Goal: Browse casually: Explore the website without a specific task or goal

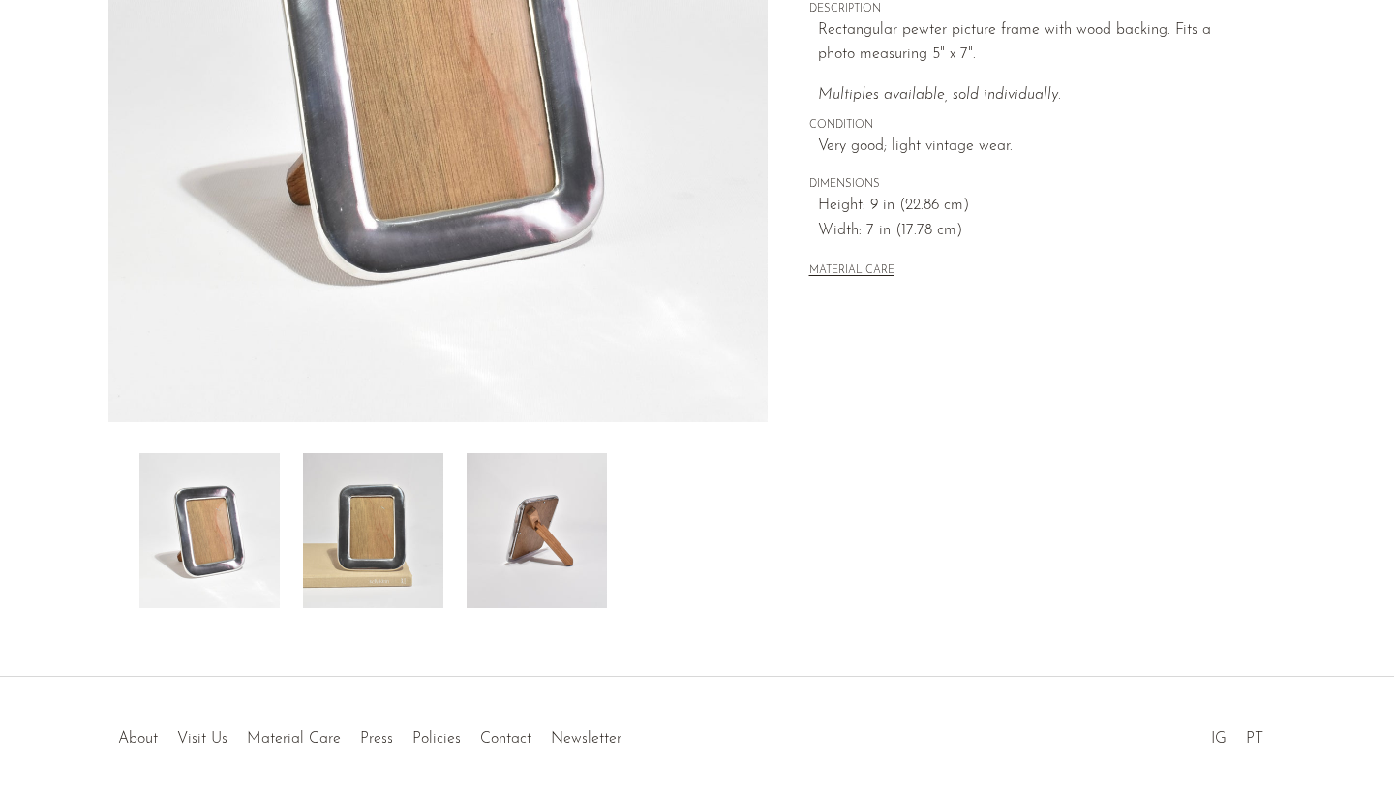
scroll to position [448, 0]
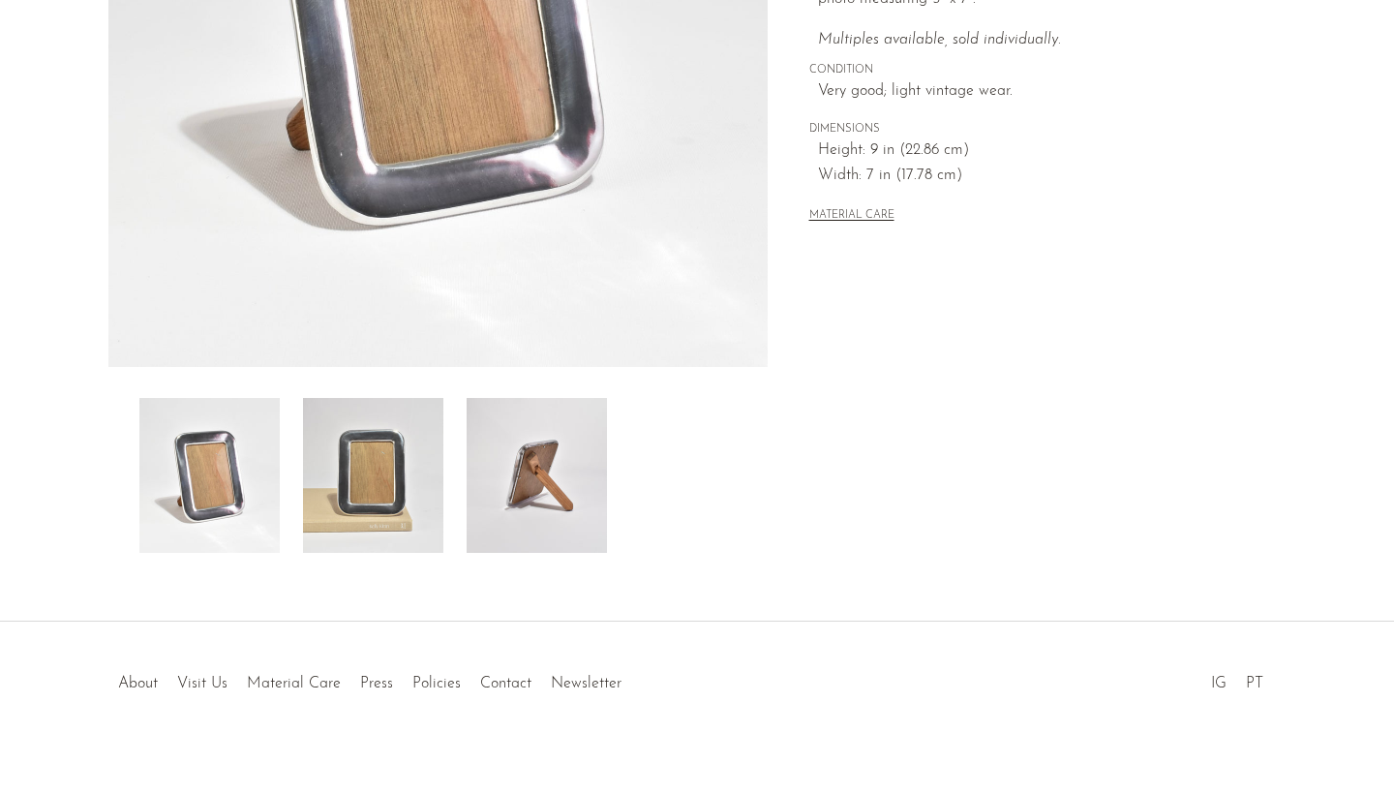
click at [523, 491] on img at bounding box center [537, 475] width 140 height 155
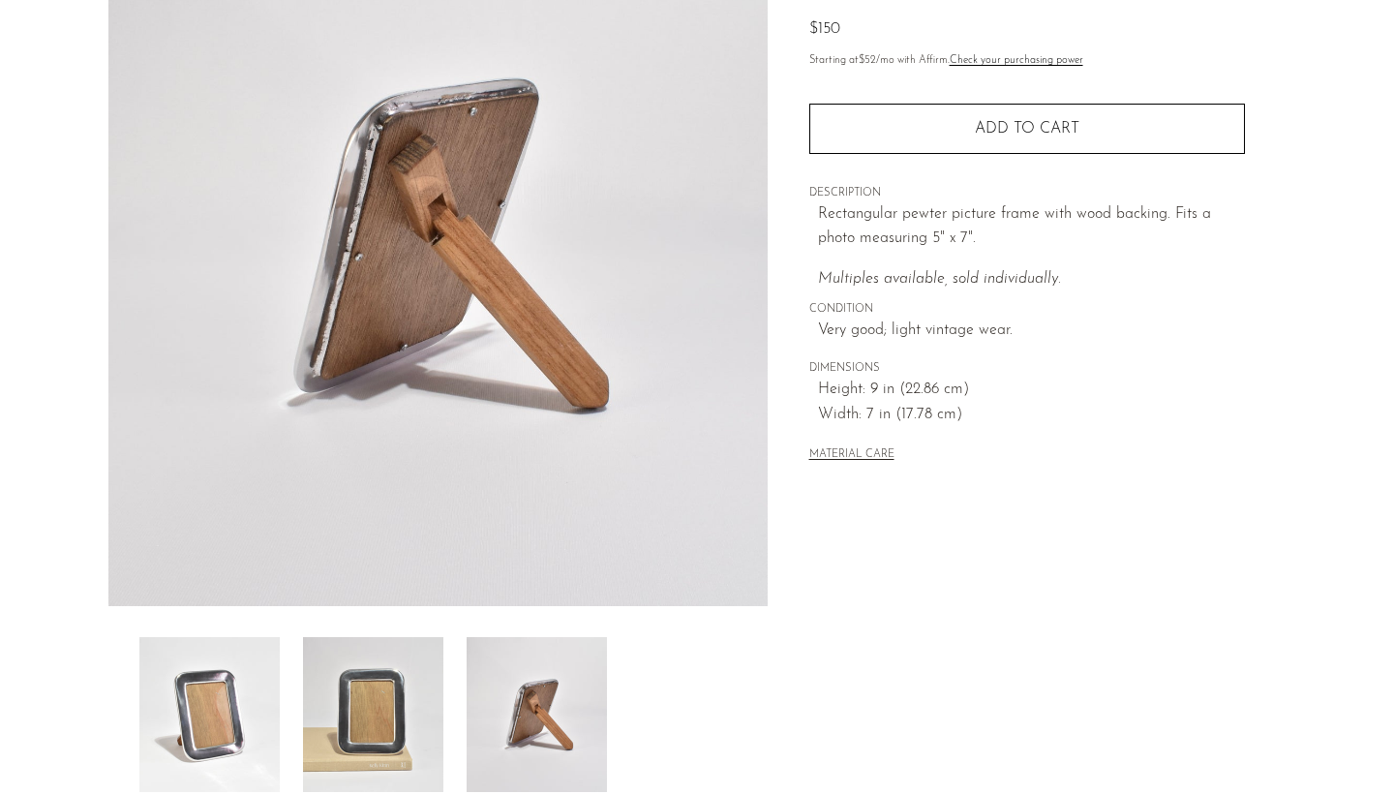
scroll to position [192, 0]
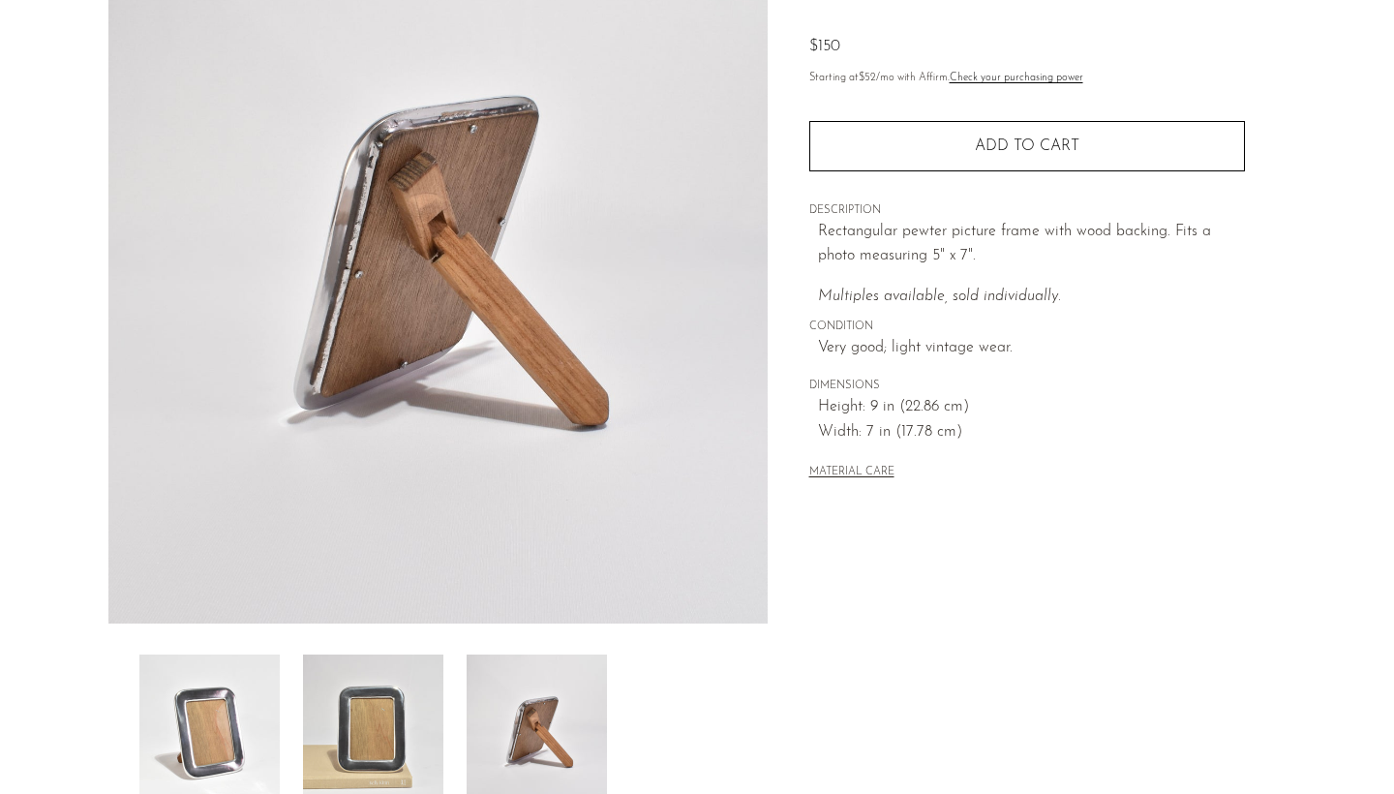
click at [380, 709] on img at bounding box center [373, 732] width 140 height 155
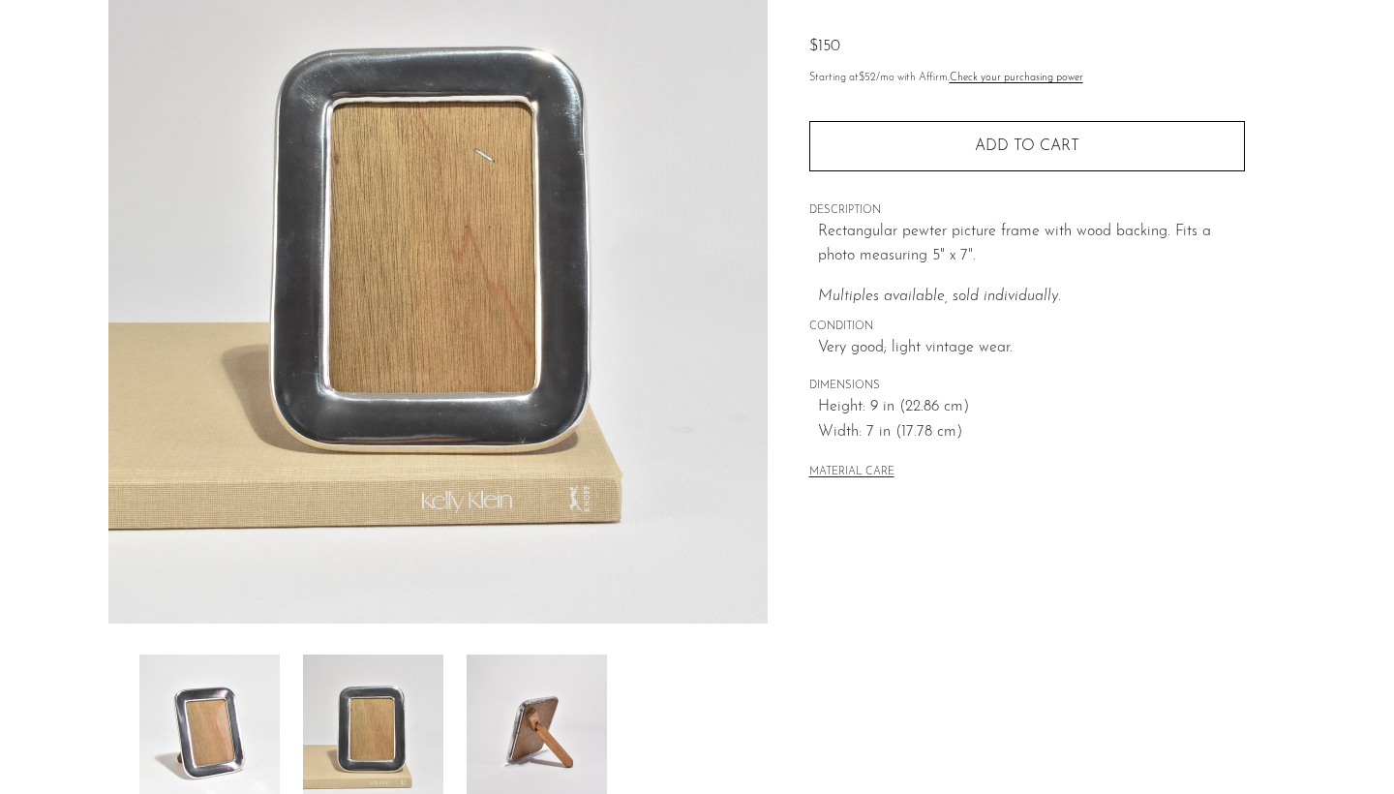
click at [230, 715] on img at bounding box center [209, 732] width 140 height 155
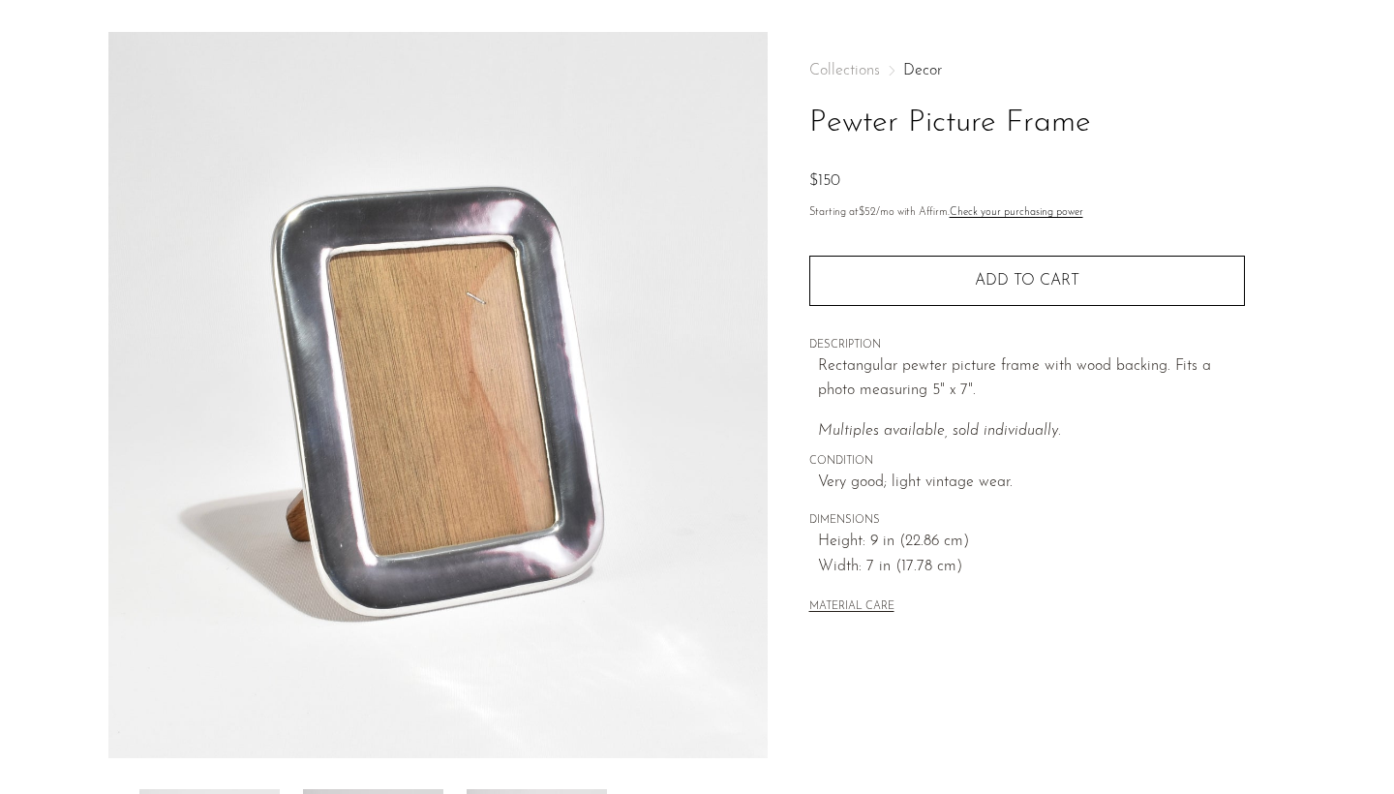
scroll to position [19, 0]
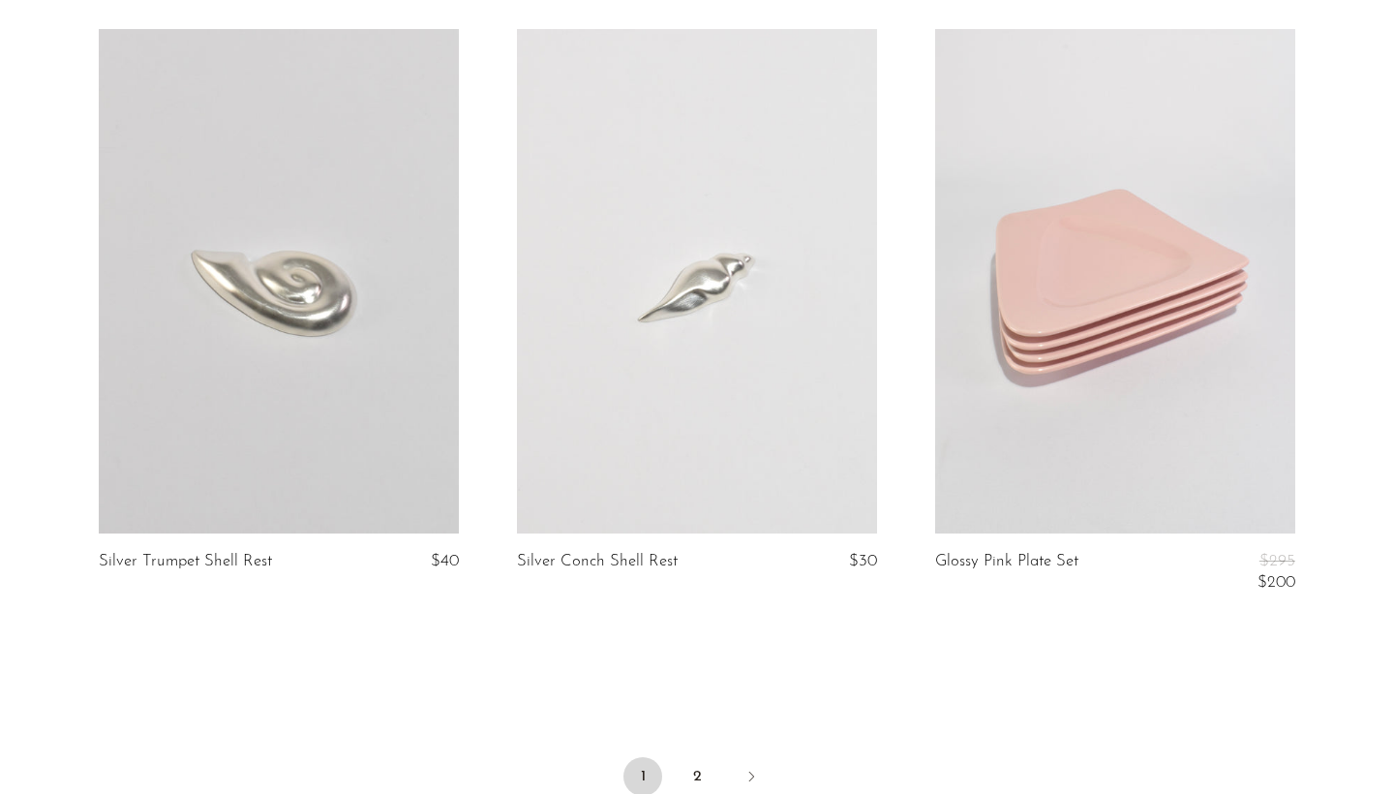
scroll to position [6673, 0]
click at [188, 436] on link at bounding box center [279, 282] width 360 height 504
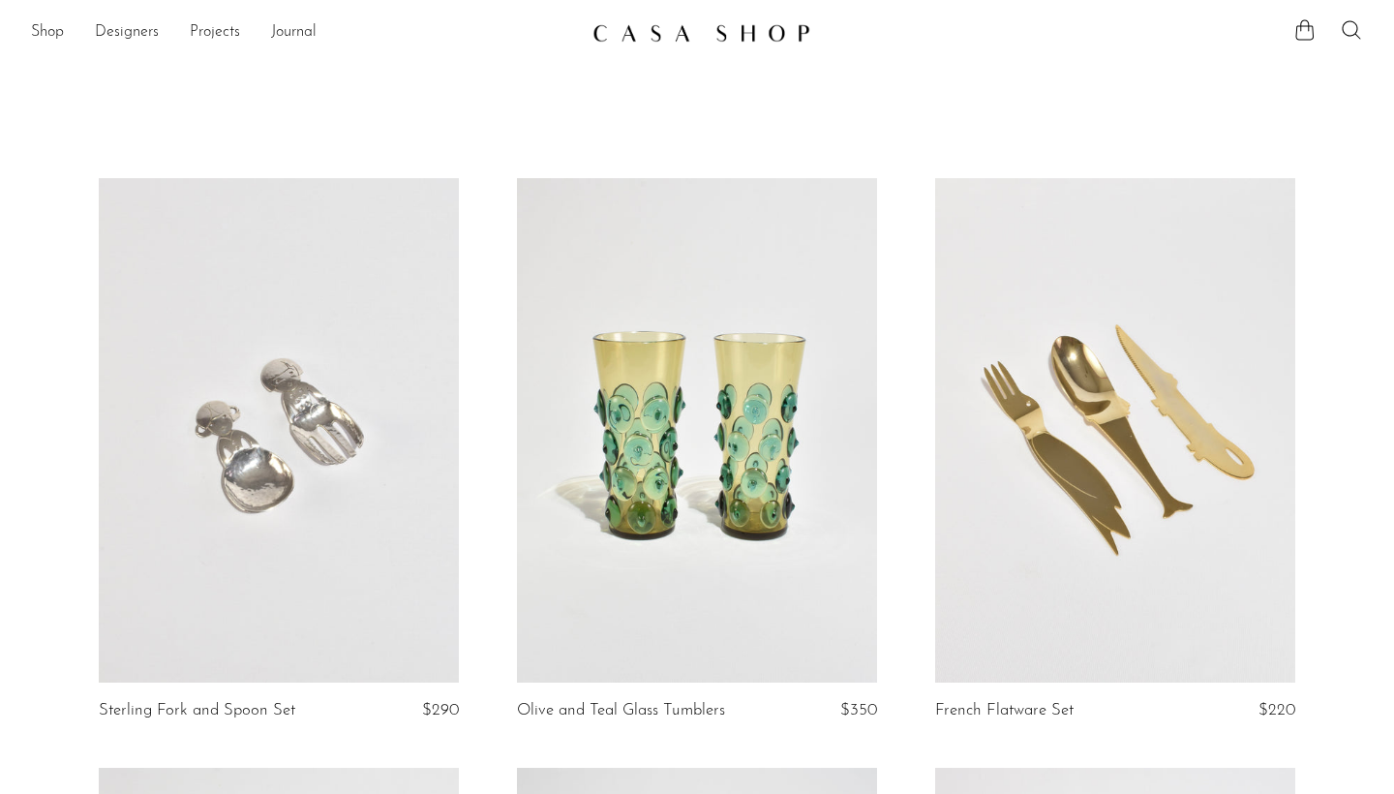
scroll to position [0, 0]
click at [49, 29] on link "Shop" at bounding box center [47, 32] width 33 height 25
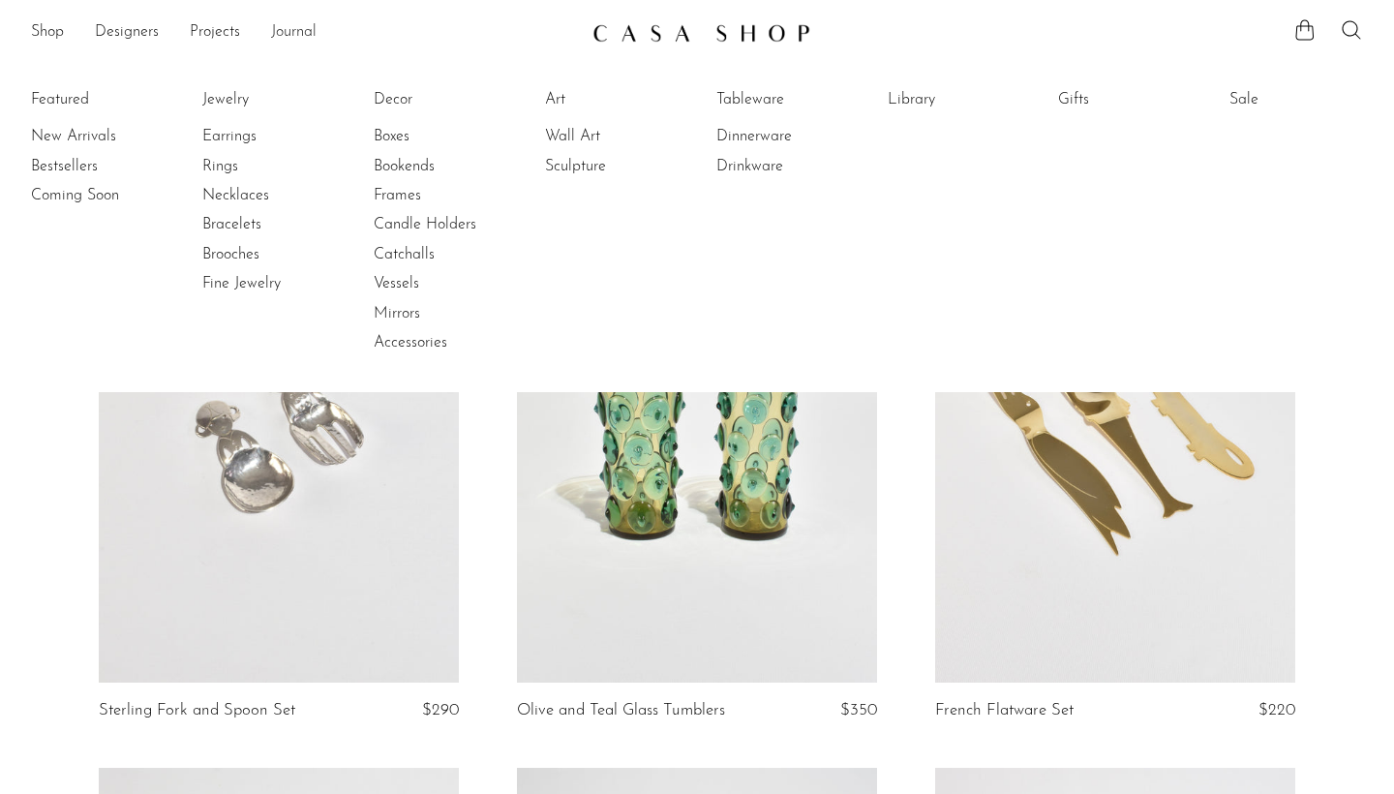
click at [297, 36] on link "Journal" at bounding box center [294, 32] width 46 height 25
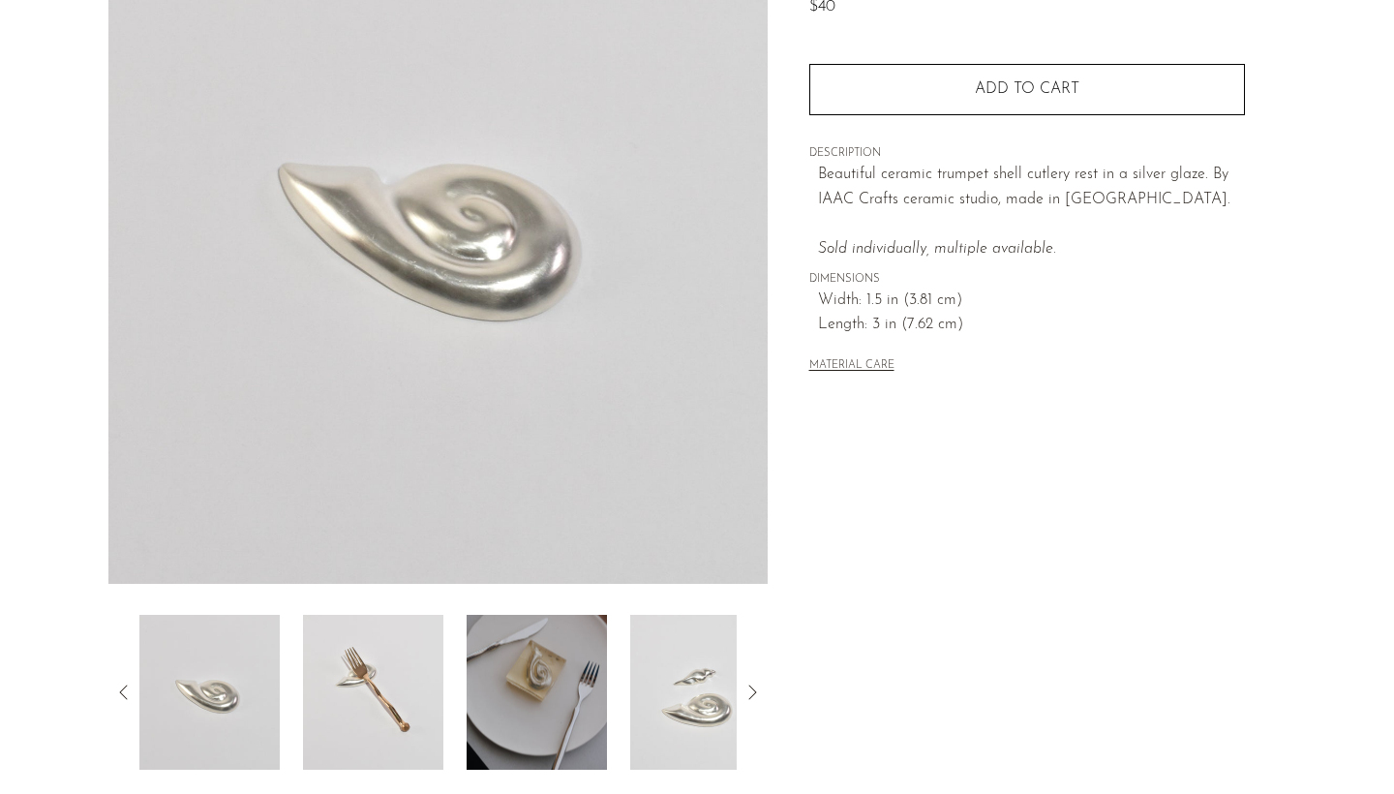
scroll to position [233, 0]
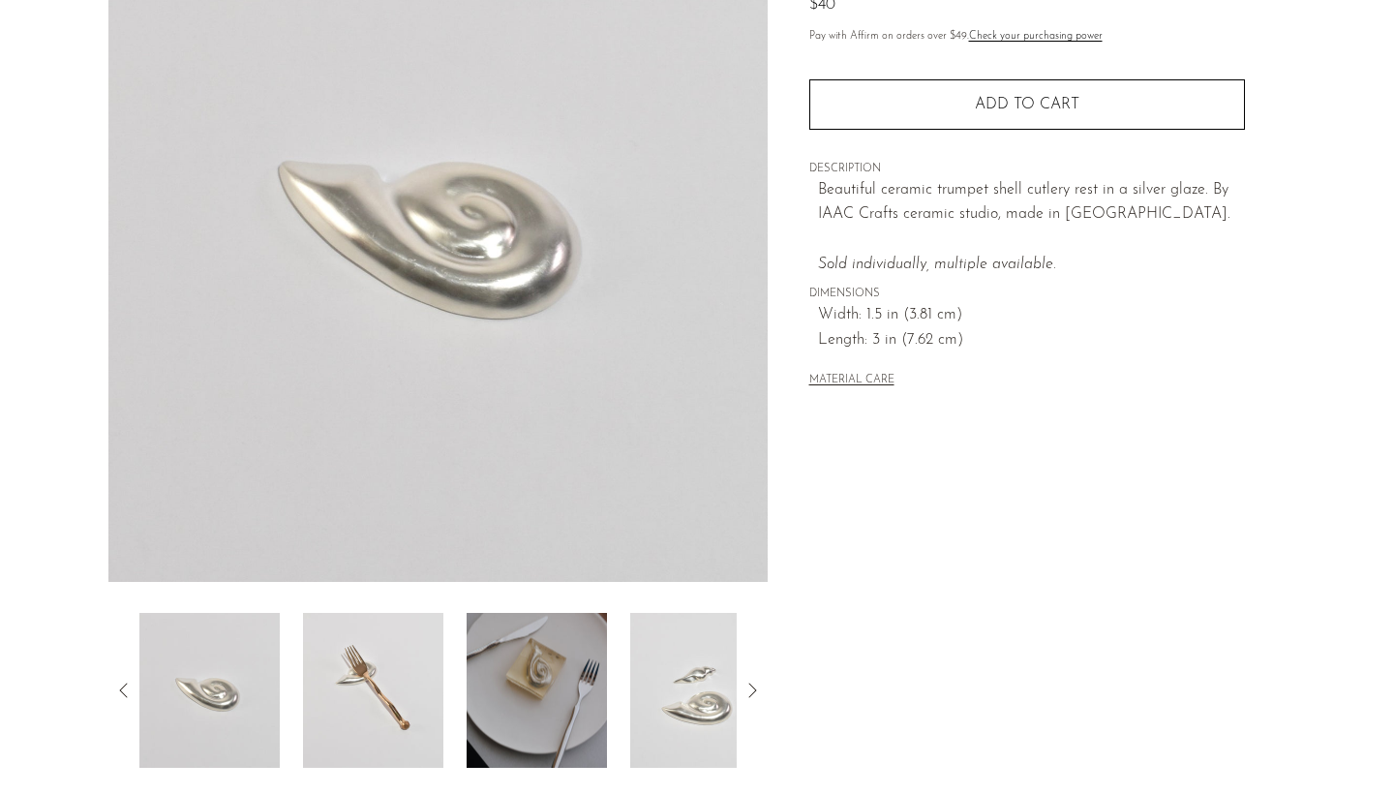
click at [520, 679] on img at bounding box center [537, 690] width 140 height 155
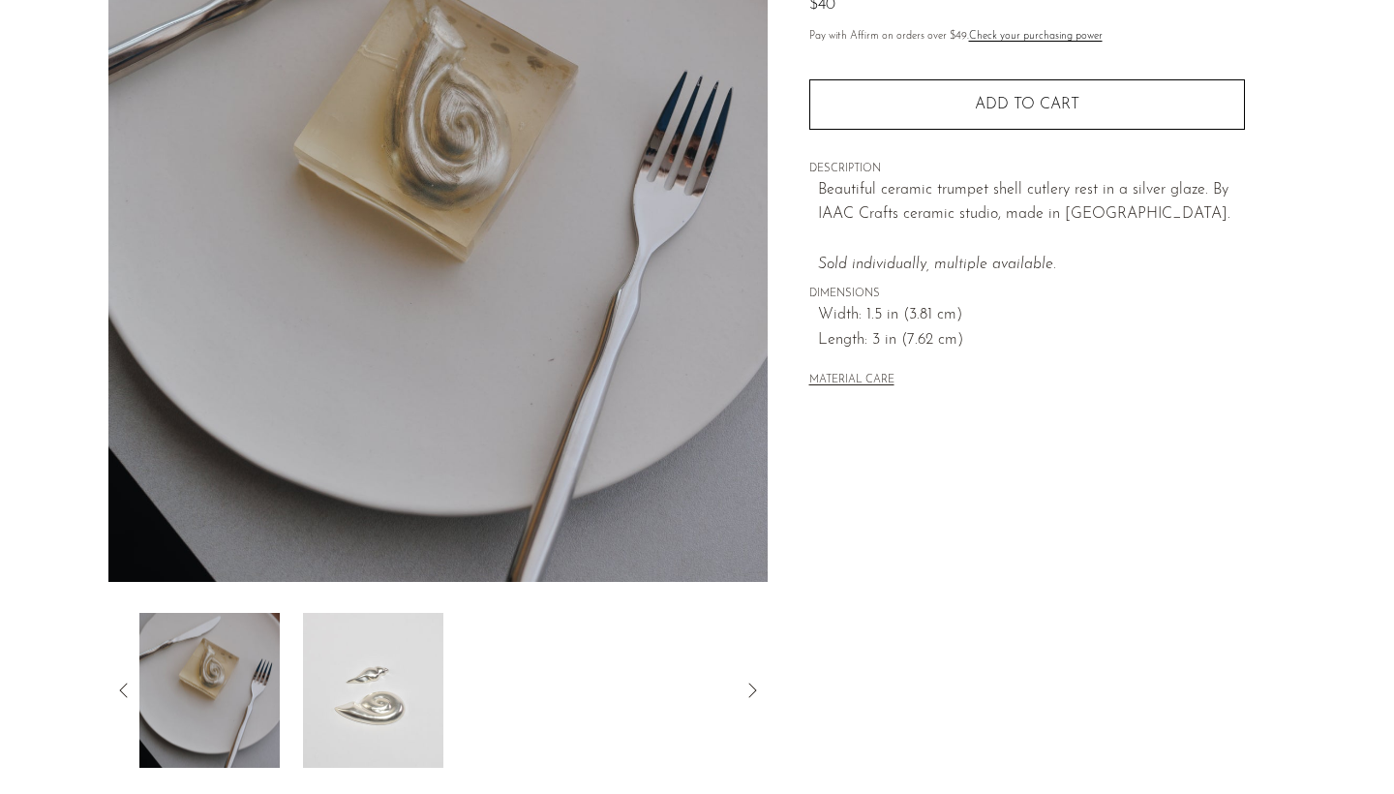
click at [336, 684] on img at bounding box center [373, 690] width 140 height 155
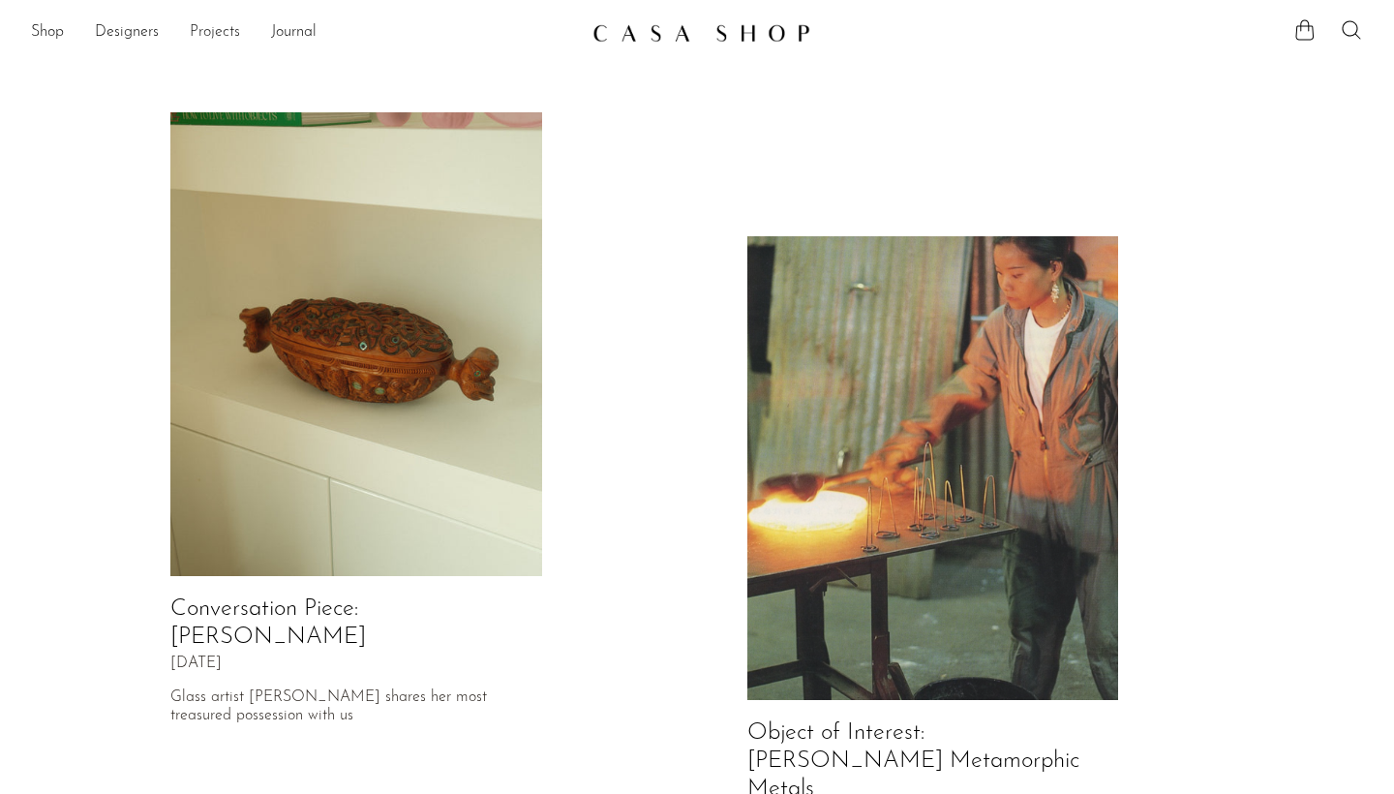
click at [209, 25] on link "Projects" at bounding box center [215, 32] width 50 height 25
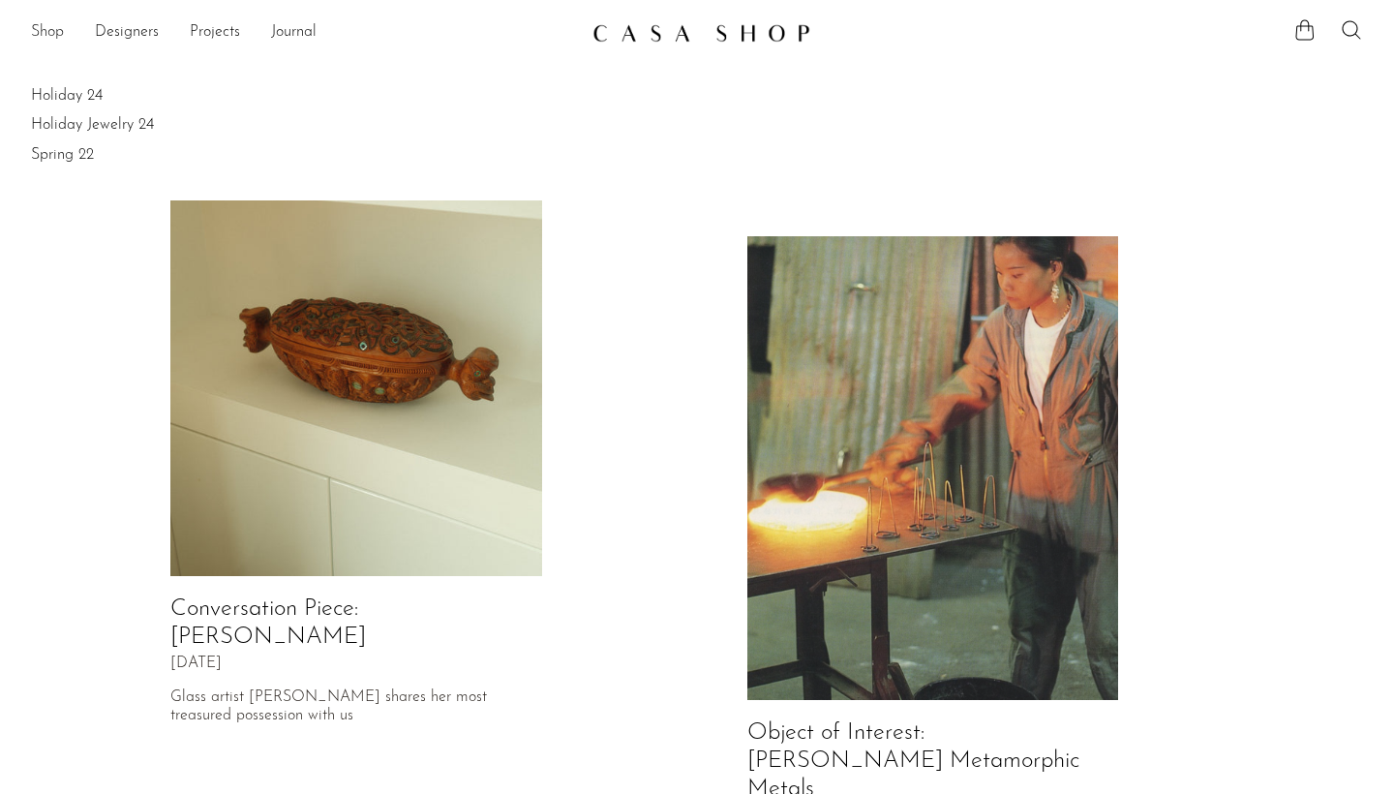
click at [36, 37] on link "Shop" at bounding box center [47, 32] width 33 height 25
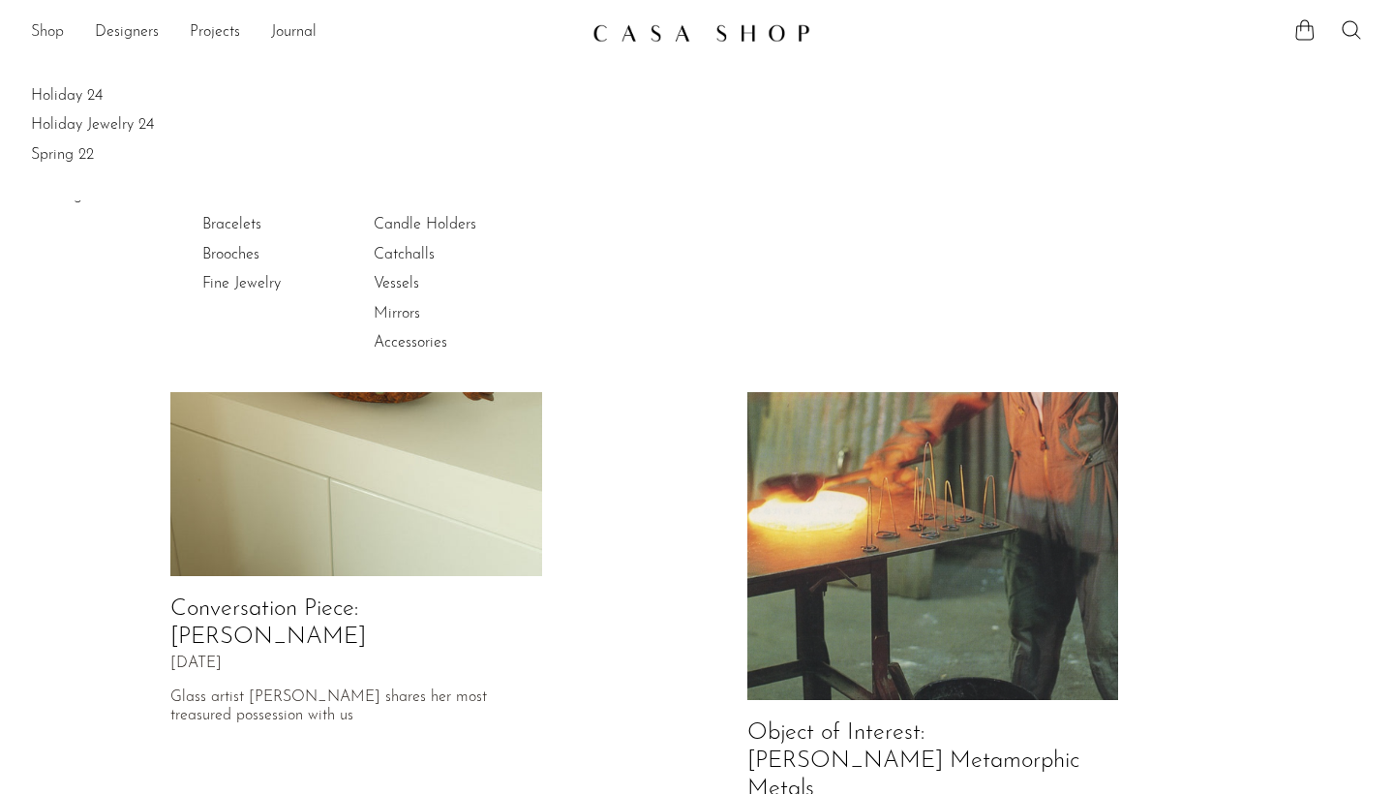
click at [60, 32] on link "Shop" at bounding box center [47, 32] width 33 height 25
click at [202, 40] on link "Projects" at bounding box center [215, 32] width 50 height 25
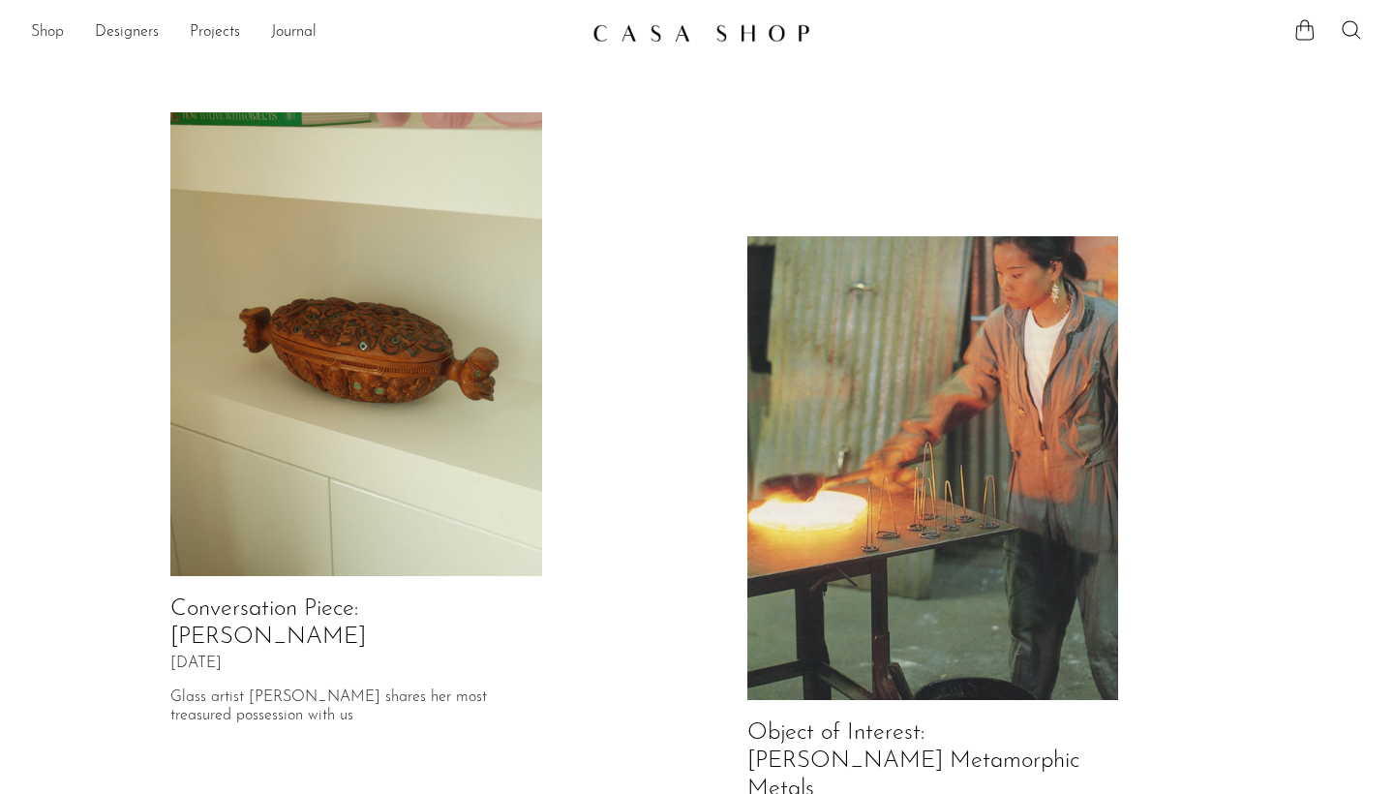
click at [53, 32] on link "Shop" at bounding box center [47, 32] width 33 height 25
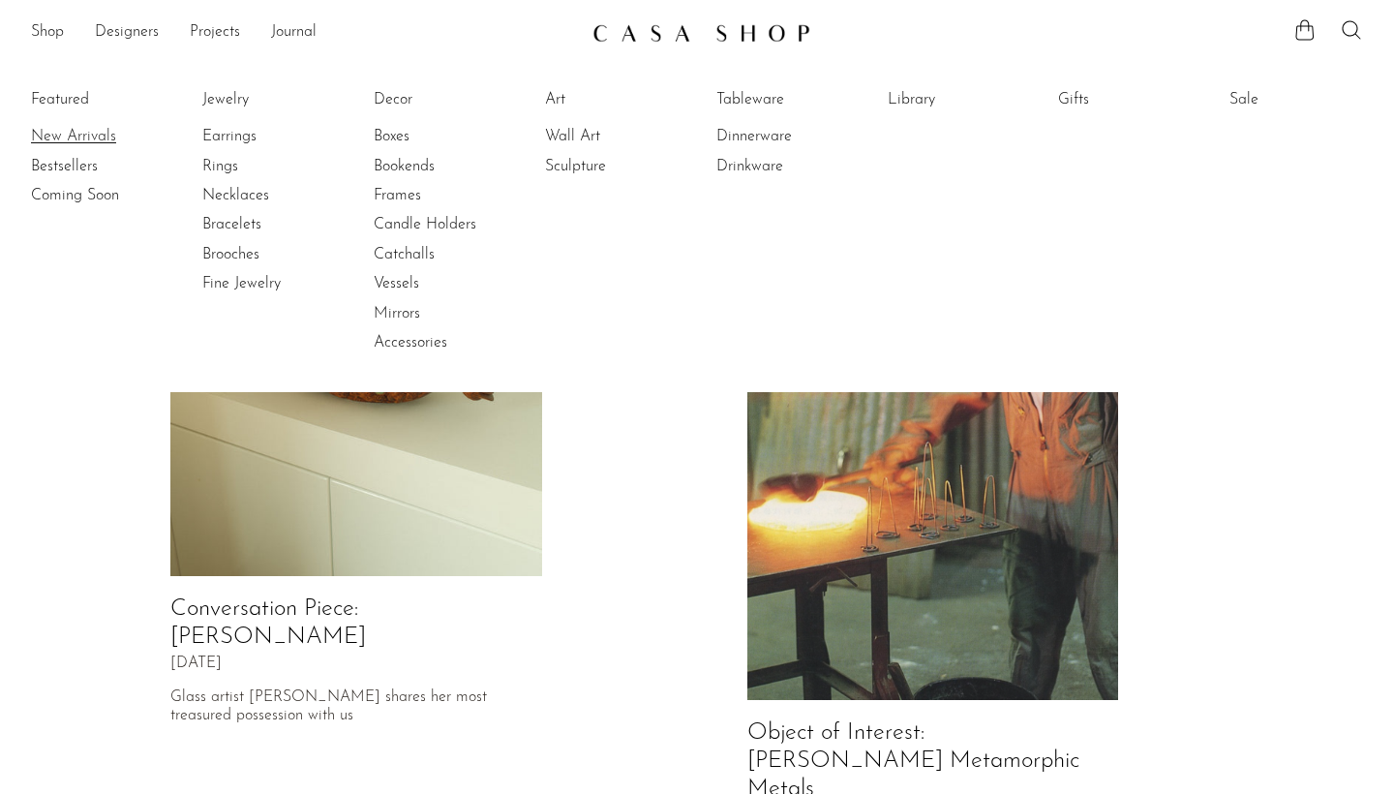
click at [92, 137] on link "New Arrivals" at bounding box center [103, 136] width 145 height 21
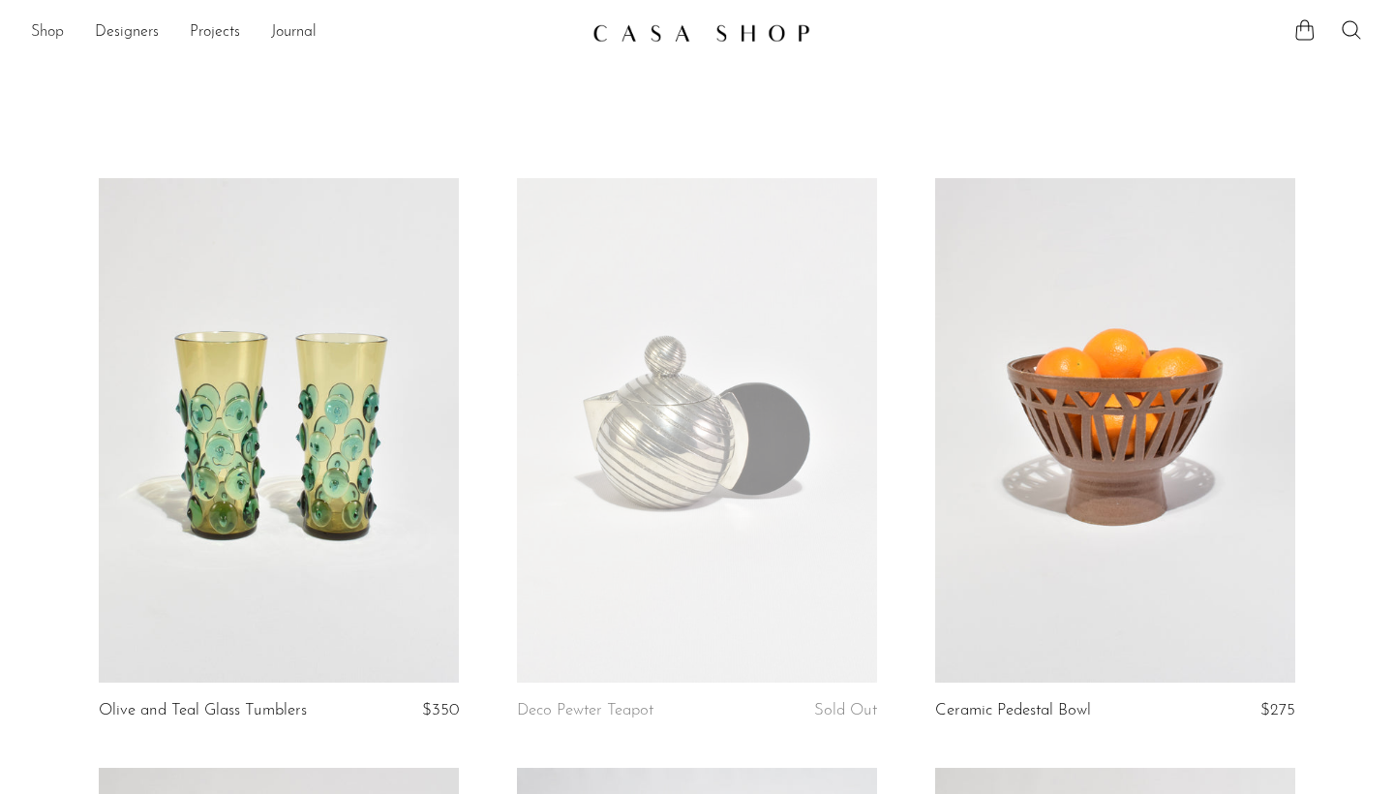
click at [44, 32] on link "Shop" at bounding box center [47, 32] width 33 height 25
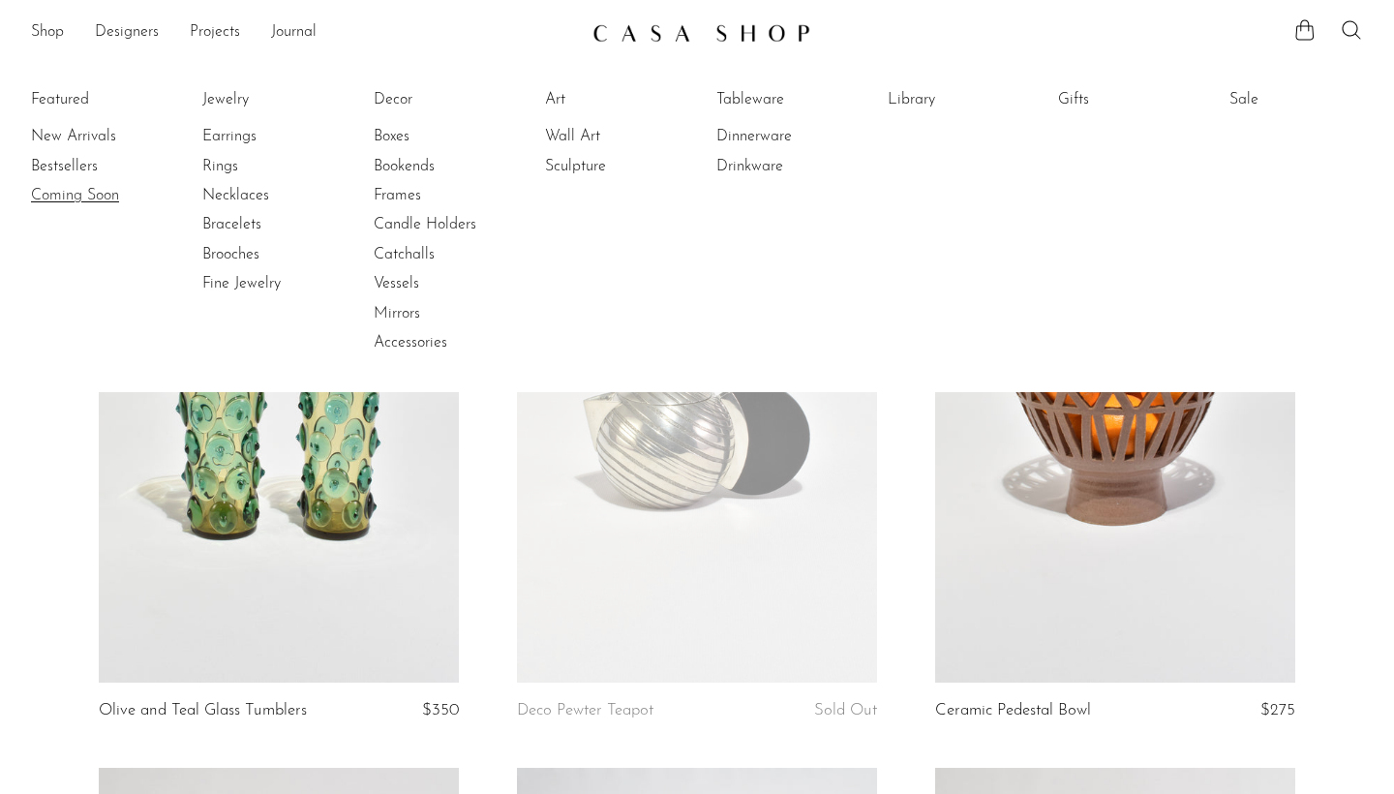
click at [62, 189] on link "Coming Soon" at bounding box center [103, 195] width 145 height 21
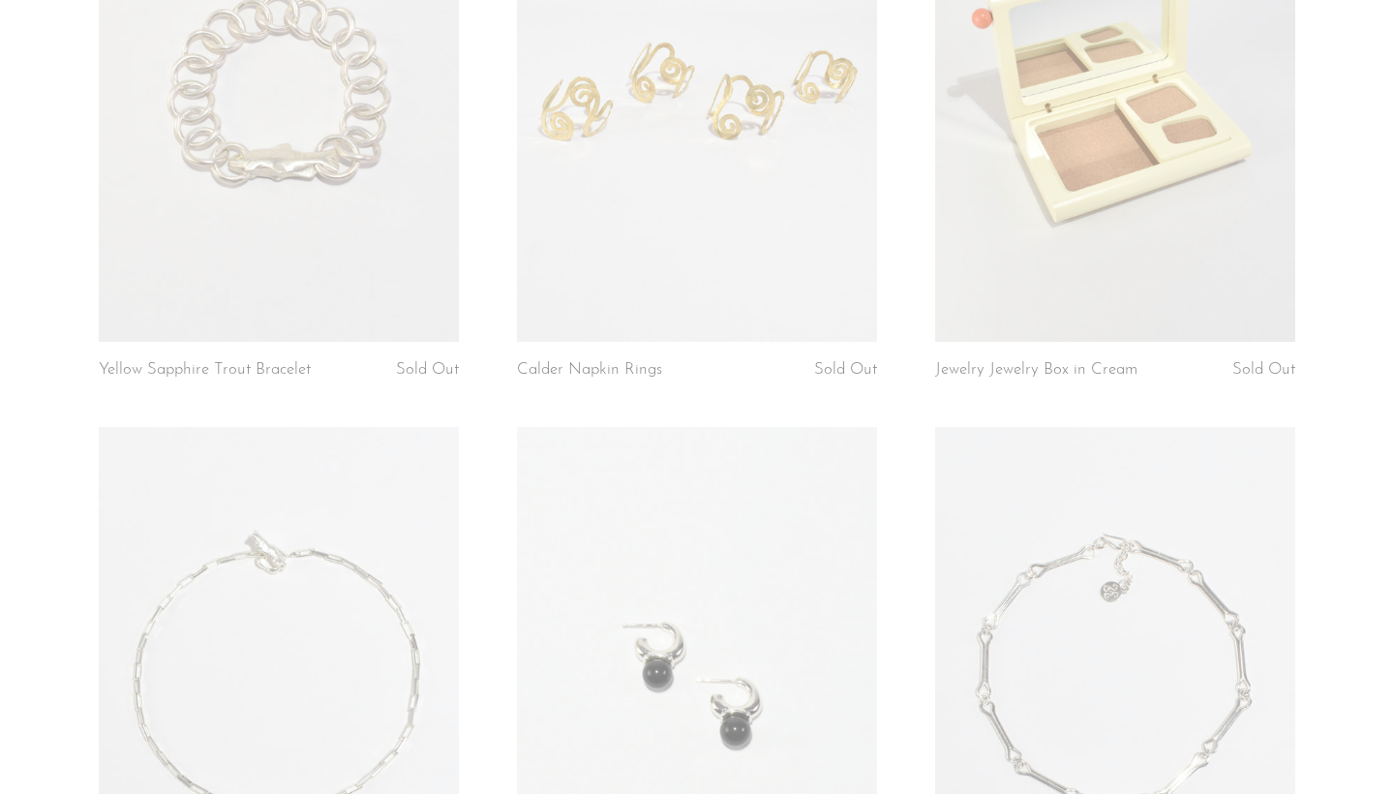
scroll to position [345, 0]
click at [303, 290] on link at bounding box center [279, 85] width 360 height 504
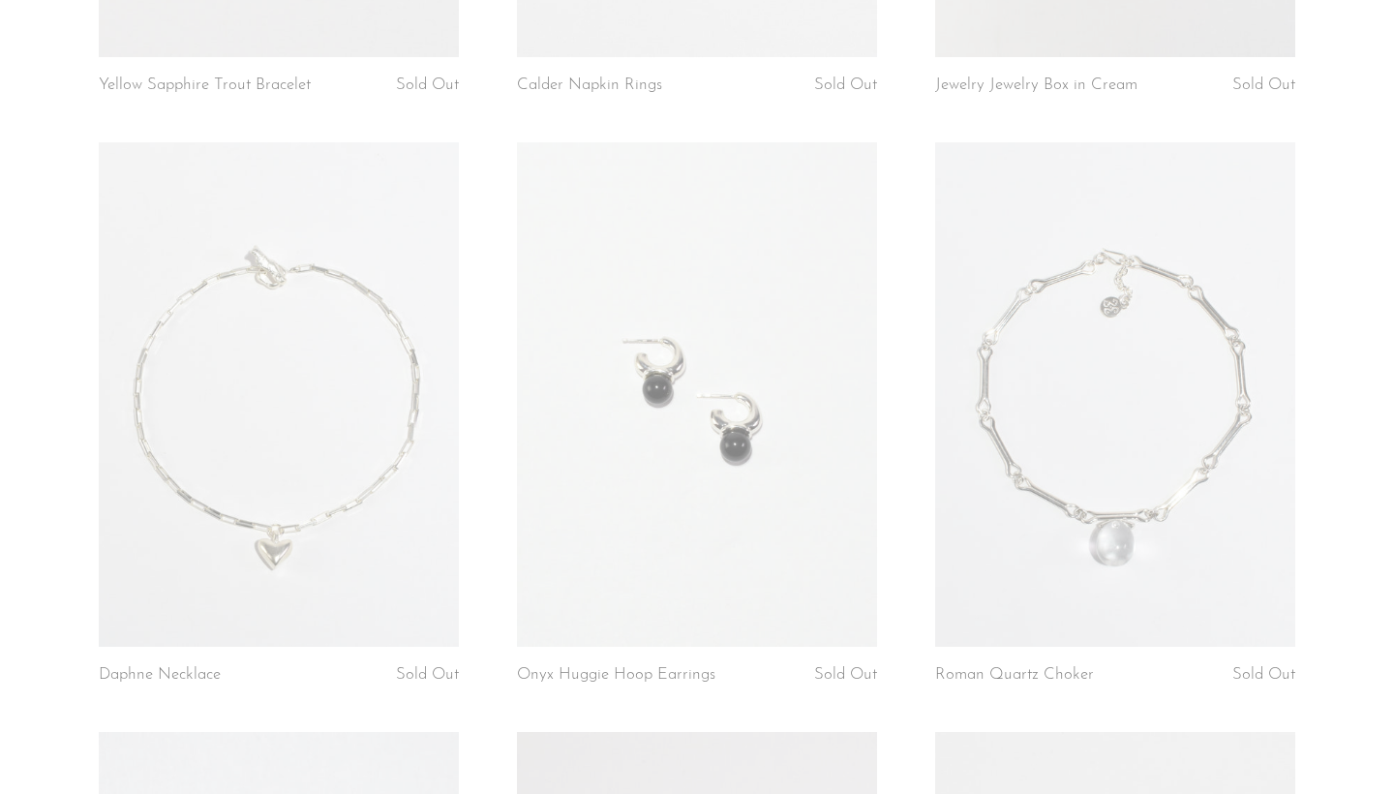
scroll to position [351, 0]
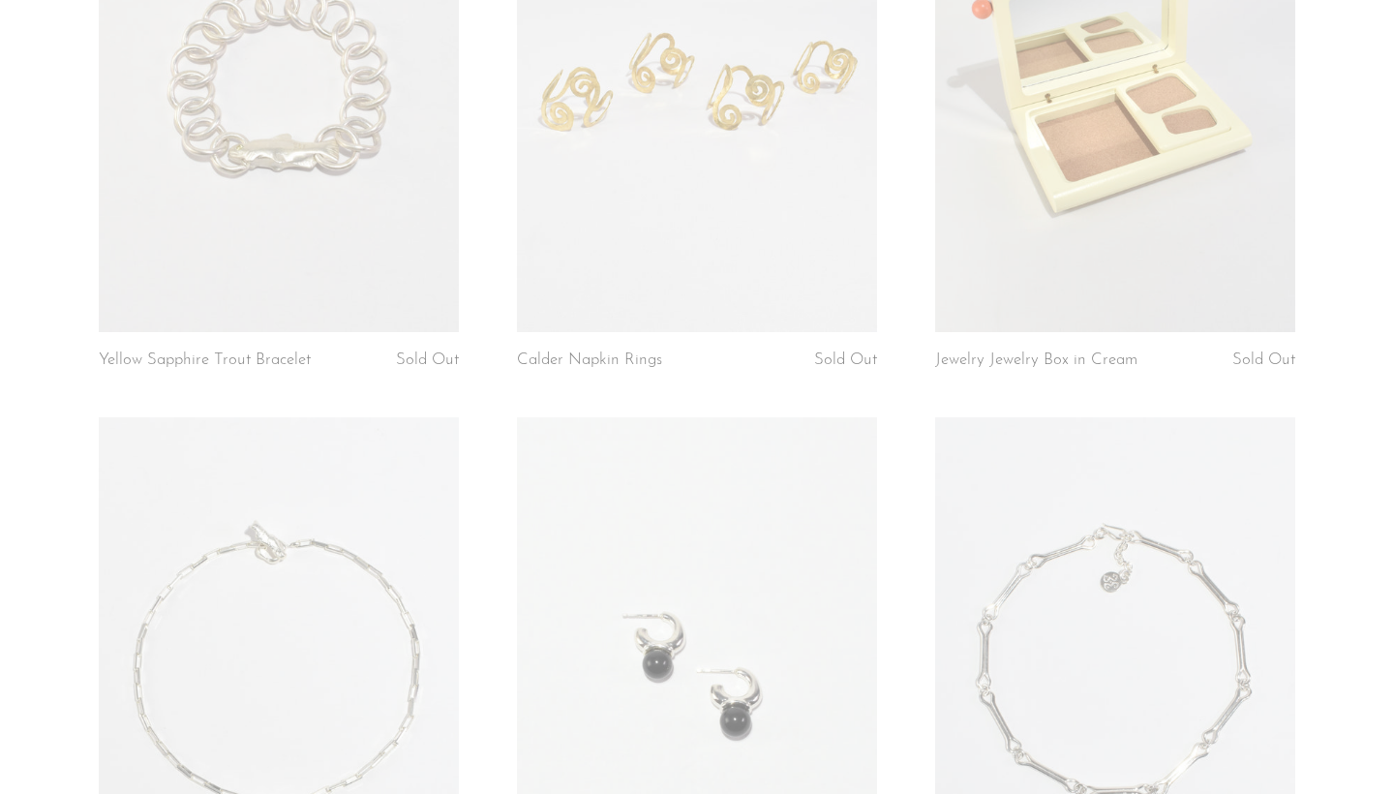
click at [596, 227] on link at bounding box center [697, 80] width 360 height 504
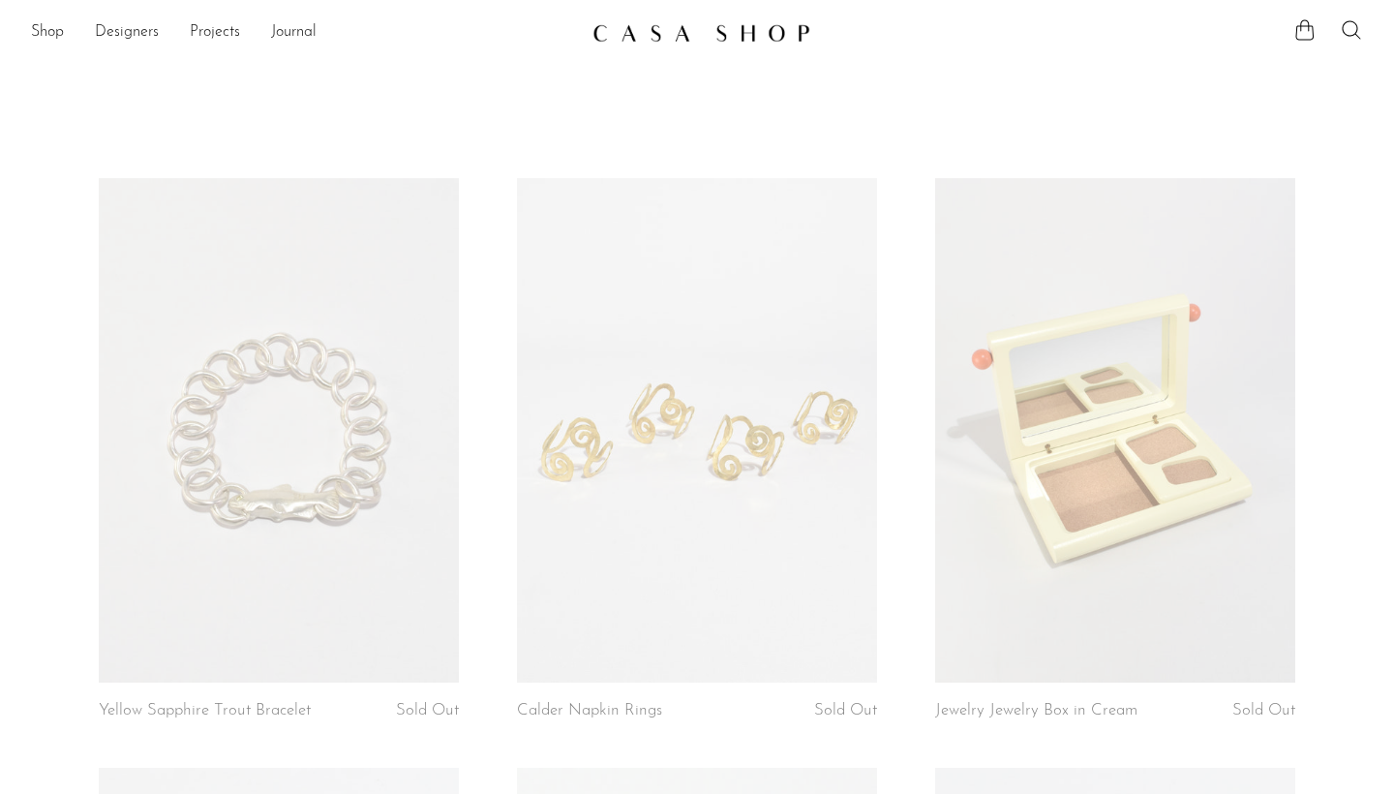
scroll to position [0, 0]
click at [46, 31] on link "Shop" at bounding box center [47, 32] width 33 height 25
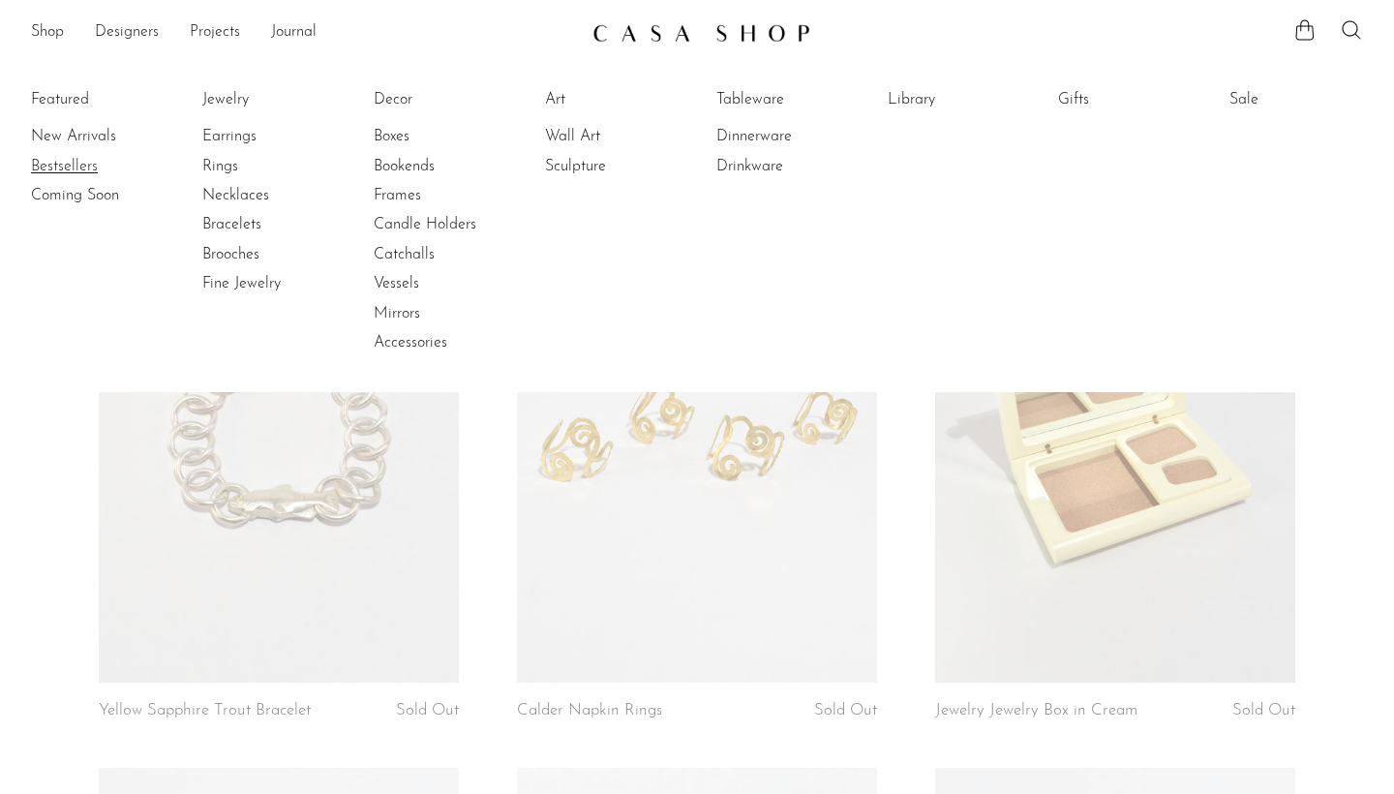
click at [56, 165] on link "Bestsellers" at bounding box center [103, 166] width 145 height 21
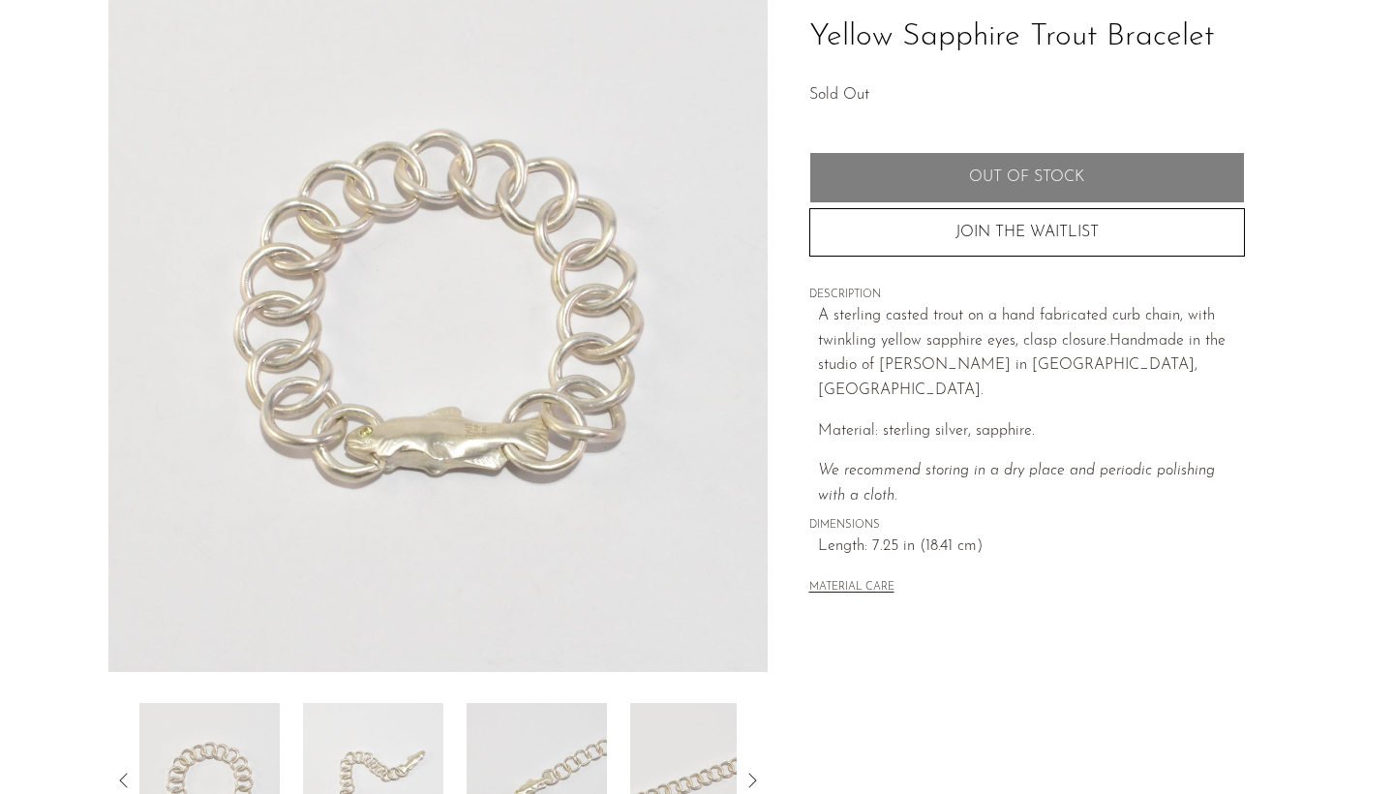
scroll to position [213, 0]
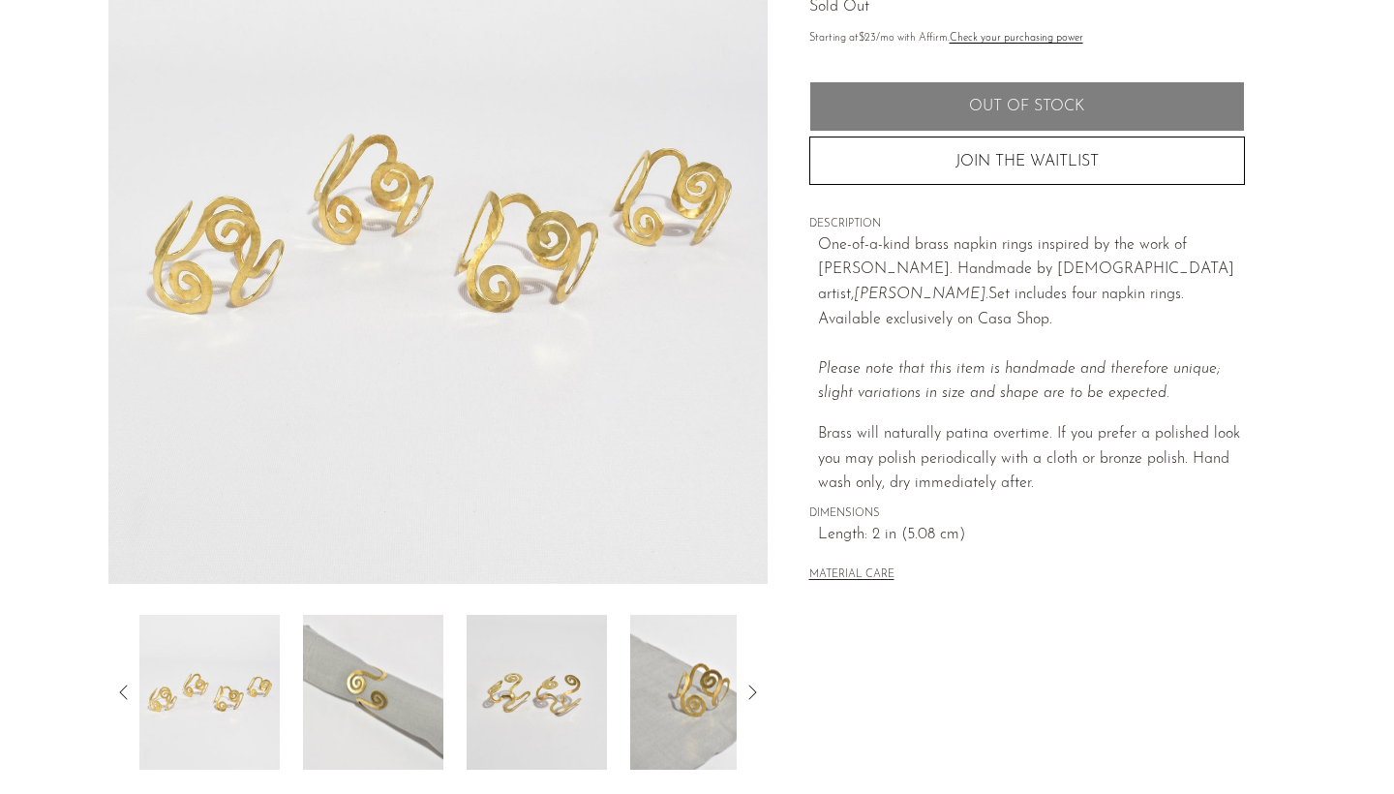
scroll to position [232, 0]
click at [337, 713] on img at bounding box center [373, 691] width 140 height 155
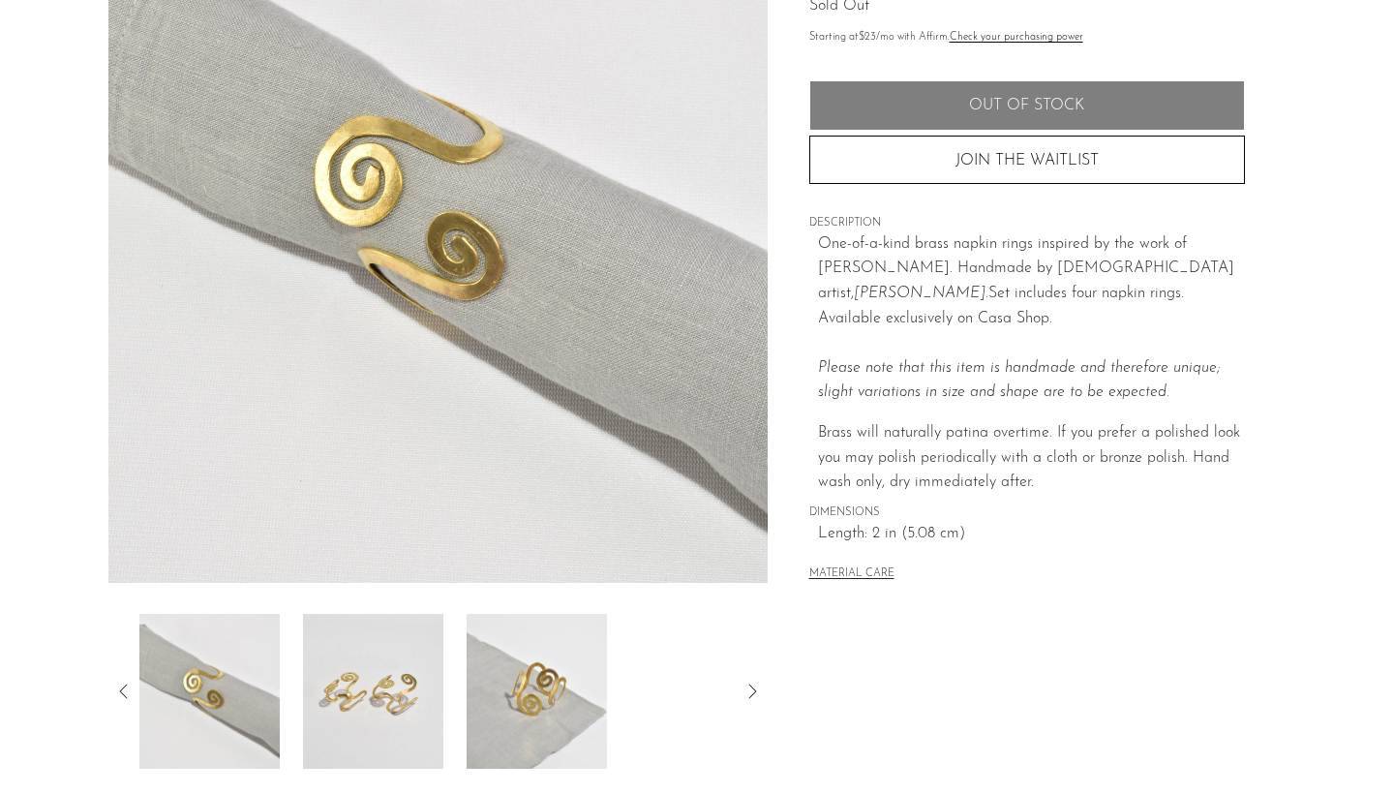
click at [394, 688] on img at bounding box center [373, 691] width 140 height 155
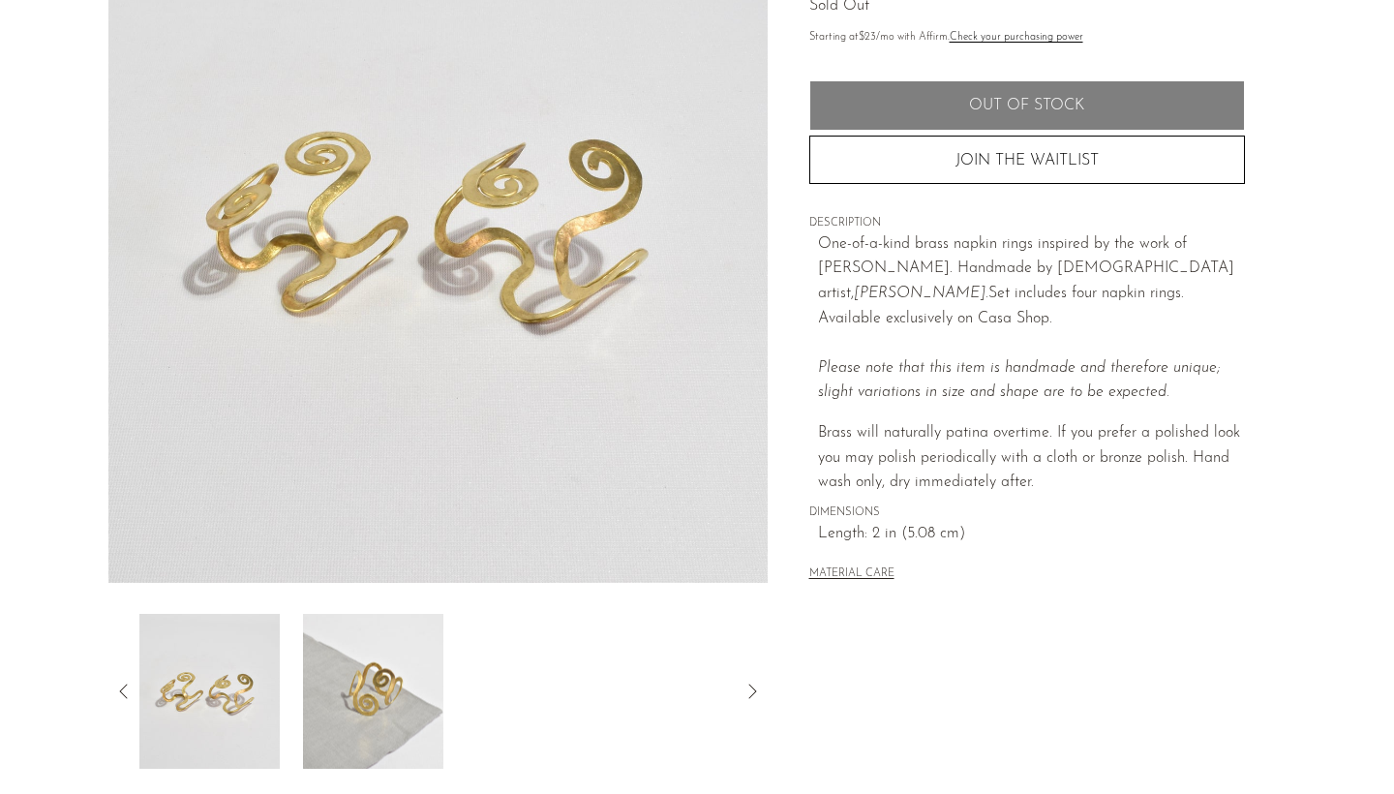
click at [386, 654] on img at bounding box center [373, 691] width 140 height 155
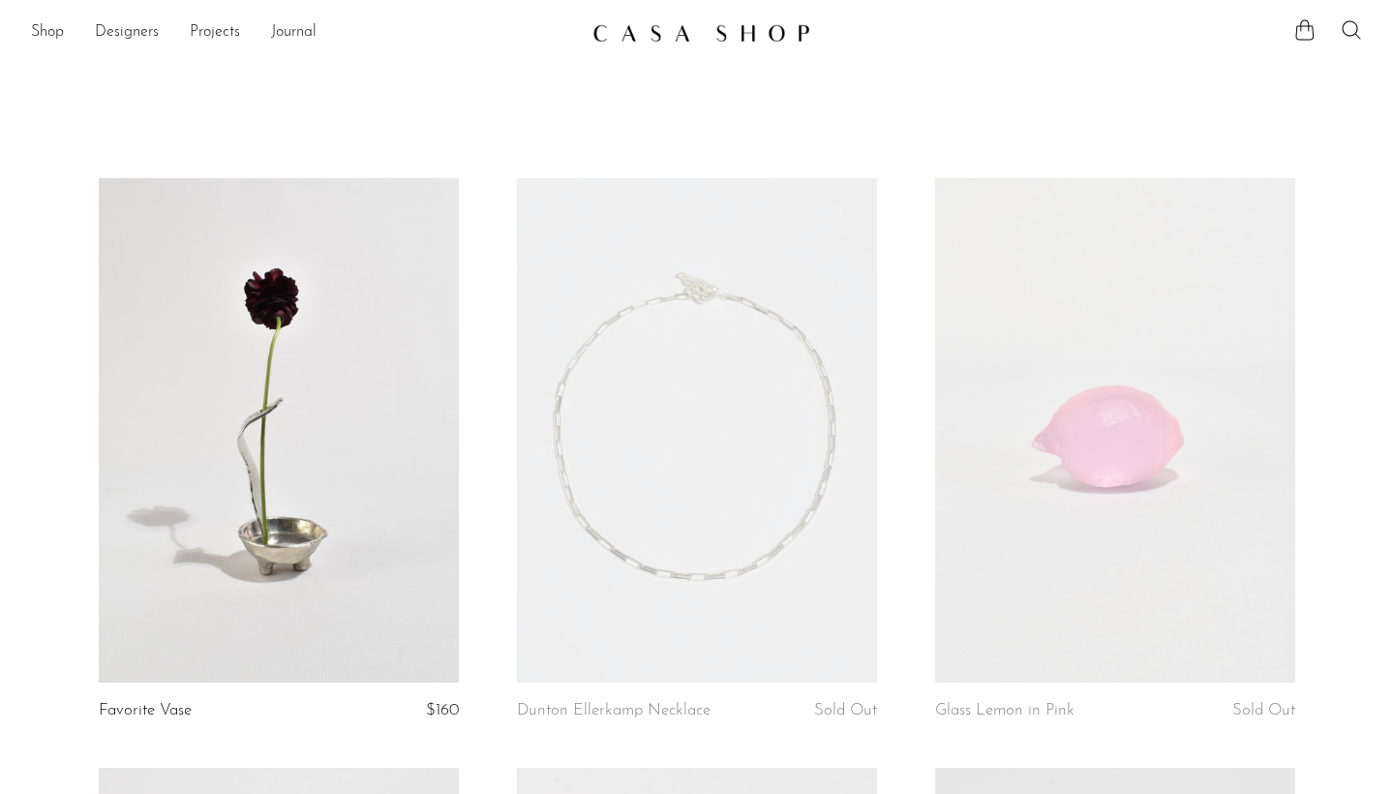
click at [291, 656] on link at bounding box center [279, 430] width 360 height 504
click at [41, 29] on link "Shop" at bounding box center [47, 32] width 33 height 25
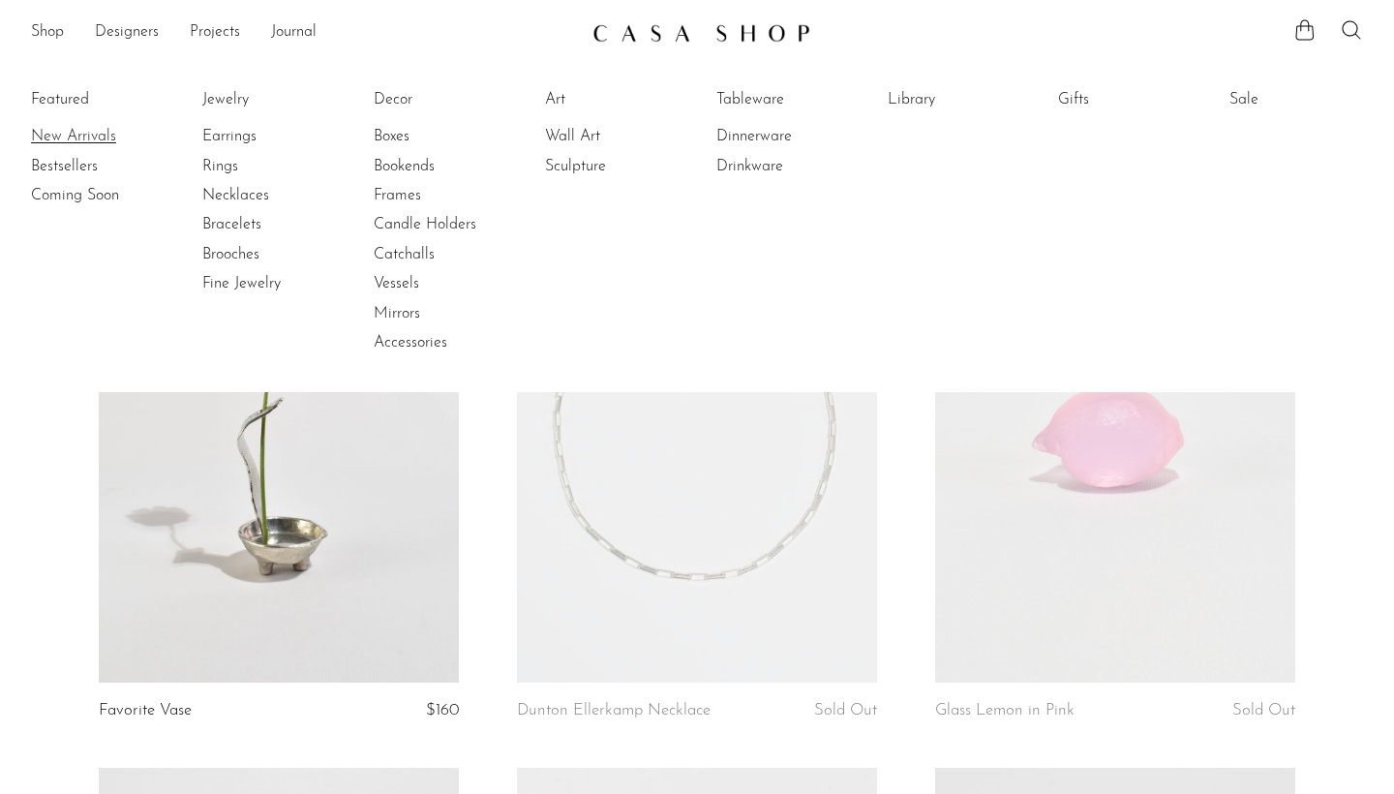
click at [56, 138] on link "New Arrivals" at bounding box center [103, 136] width 145 height 21
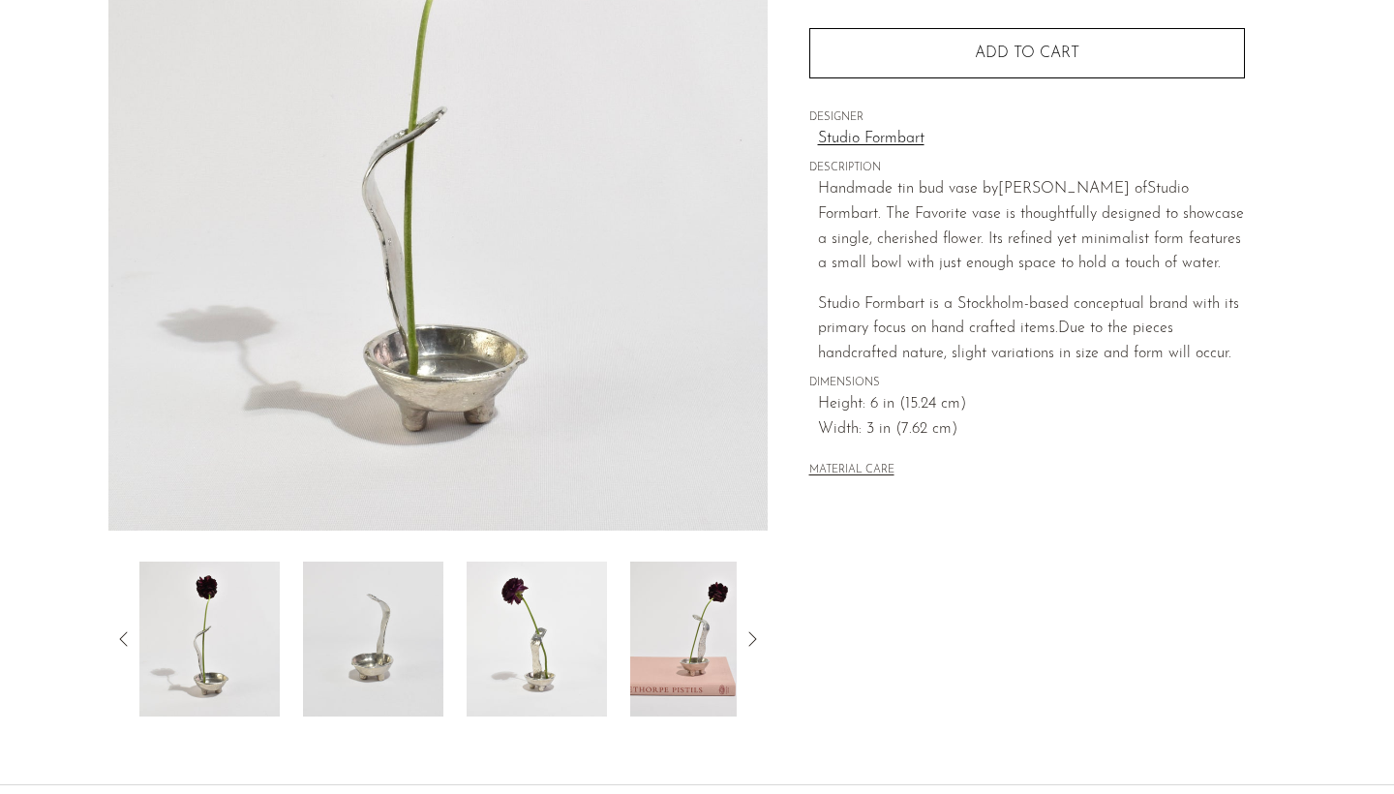
scroll to position [300, 0]
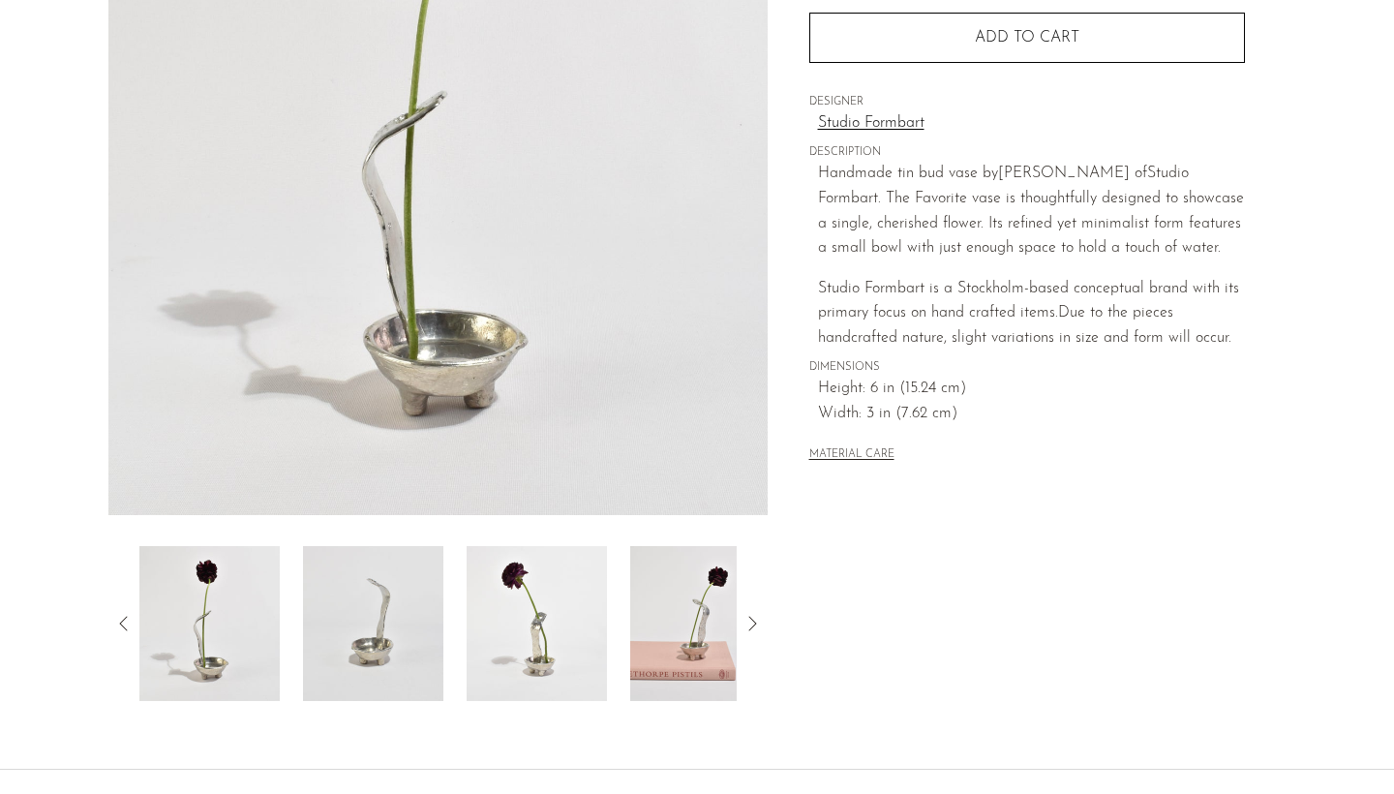
click at [480, 639] on img at bounding box center [537, 623] width 140 height 155
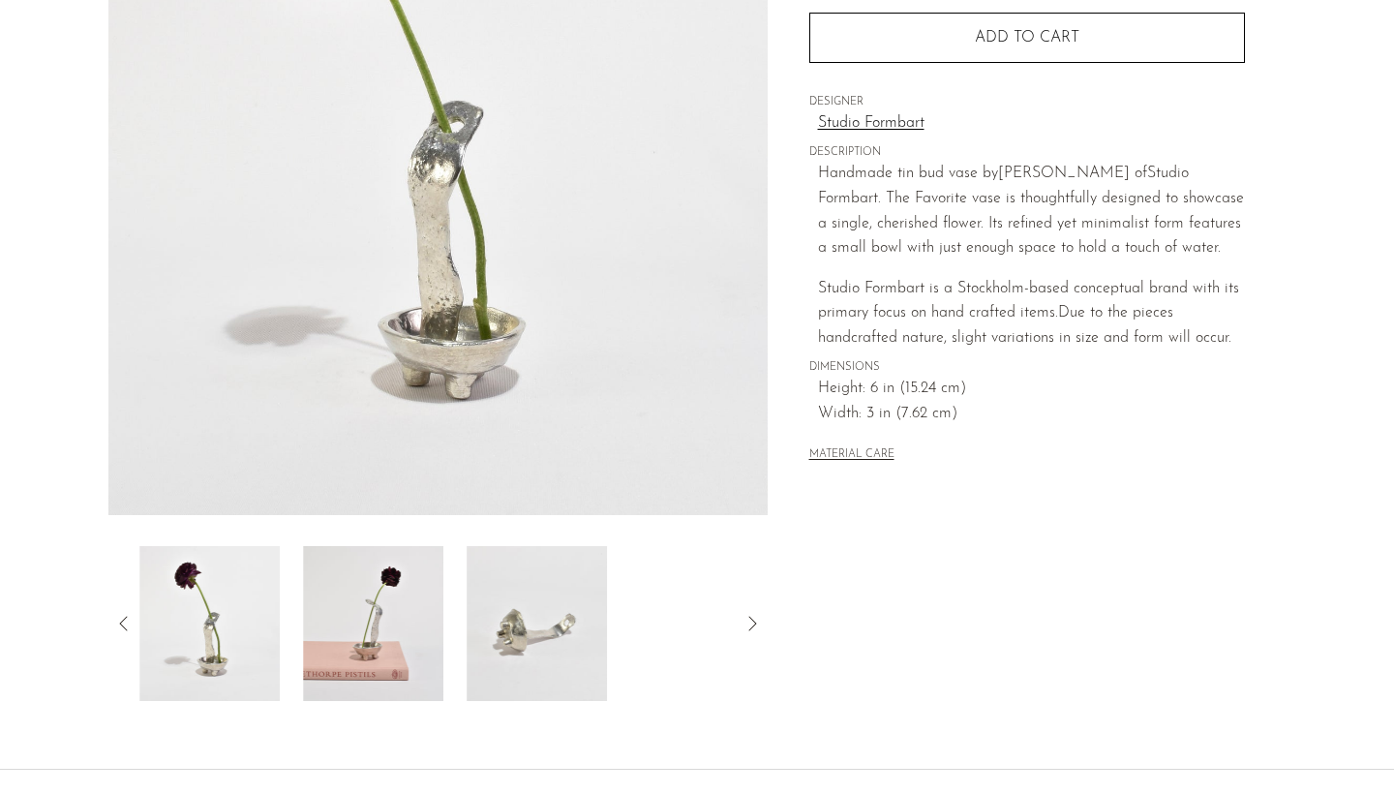
click at [452, 650] on div at bounding box center [437, 623] width 597 height 155
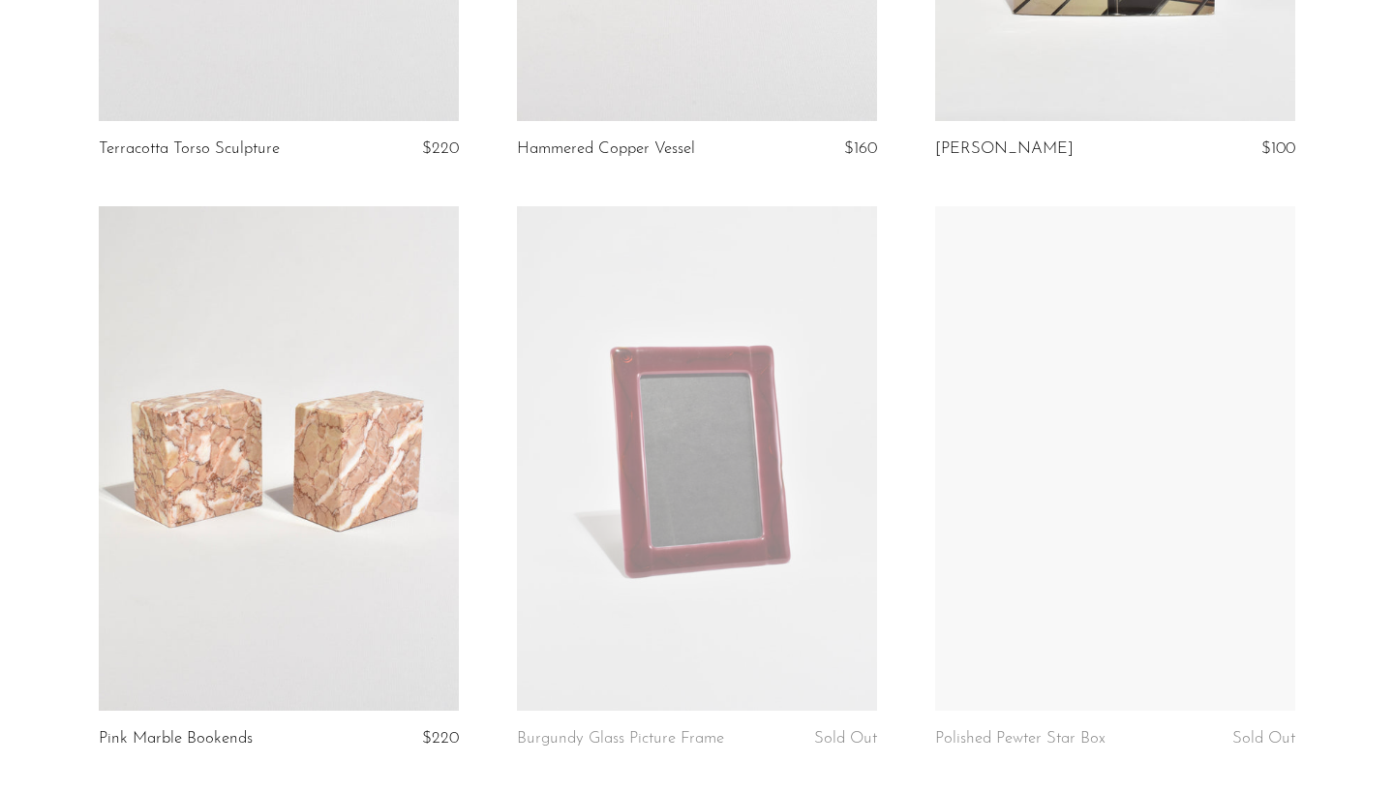
scroll to position [4906, 0]
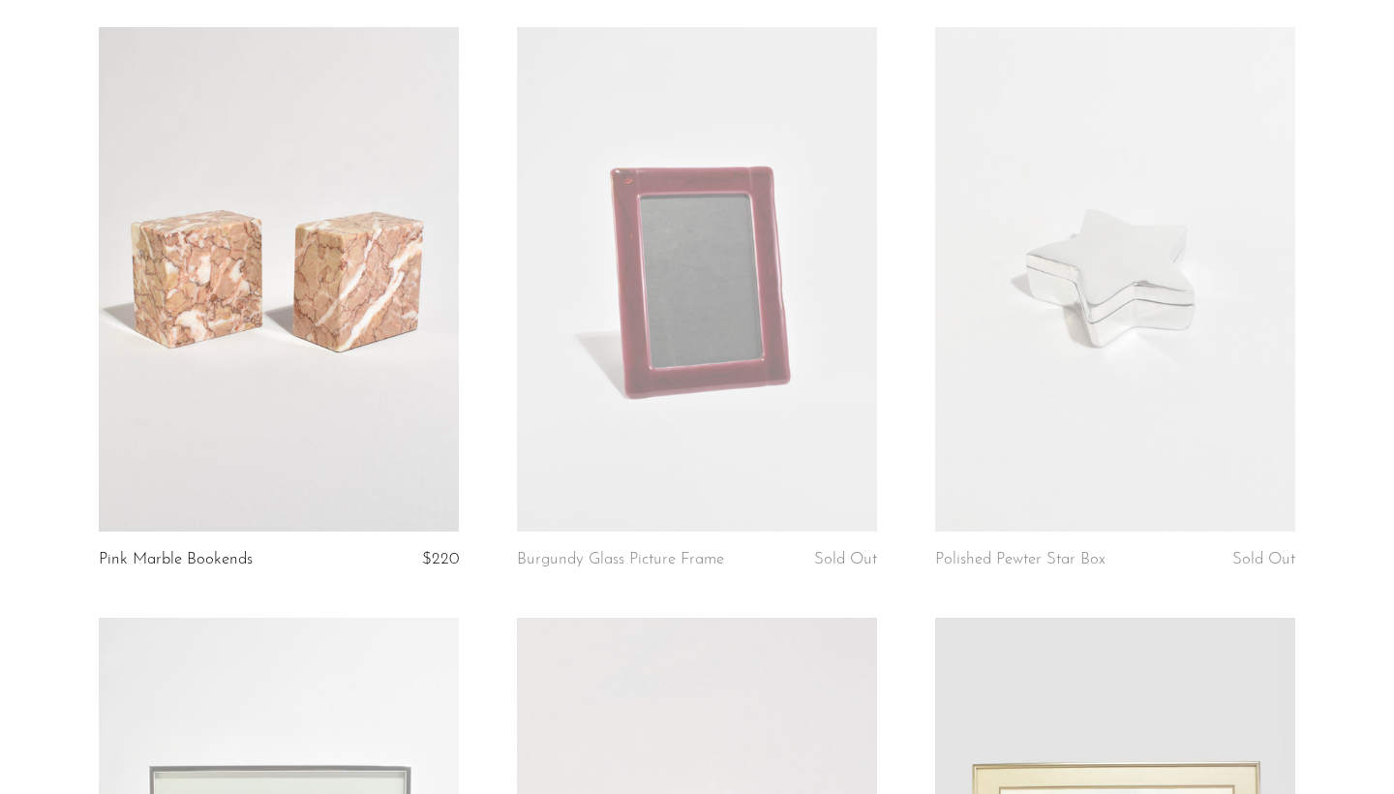
click at [592, 523] on link at bounding box center [697, 279] width 360 height 504
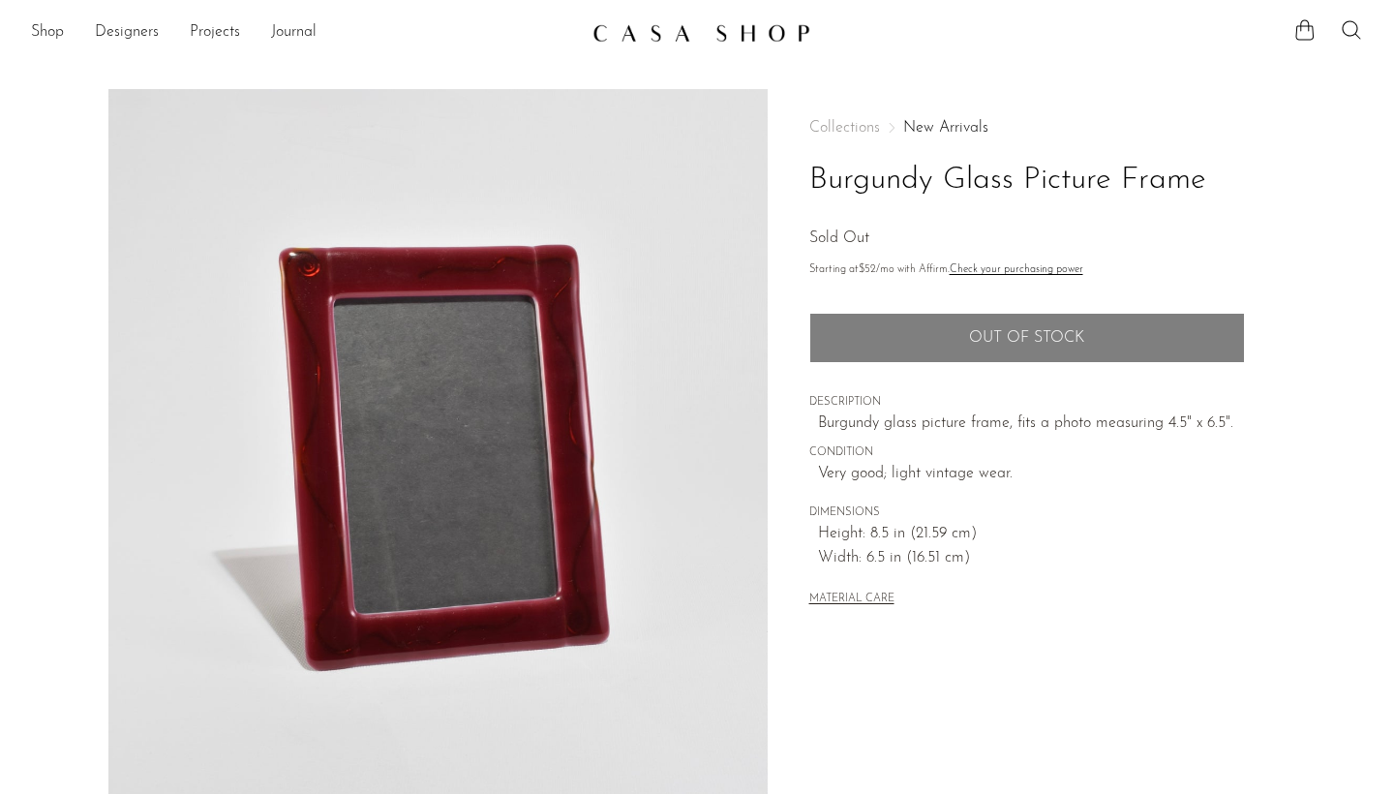
scroll to position [467, 0]
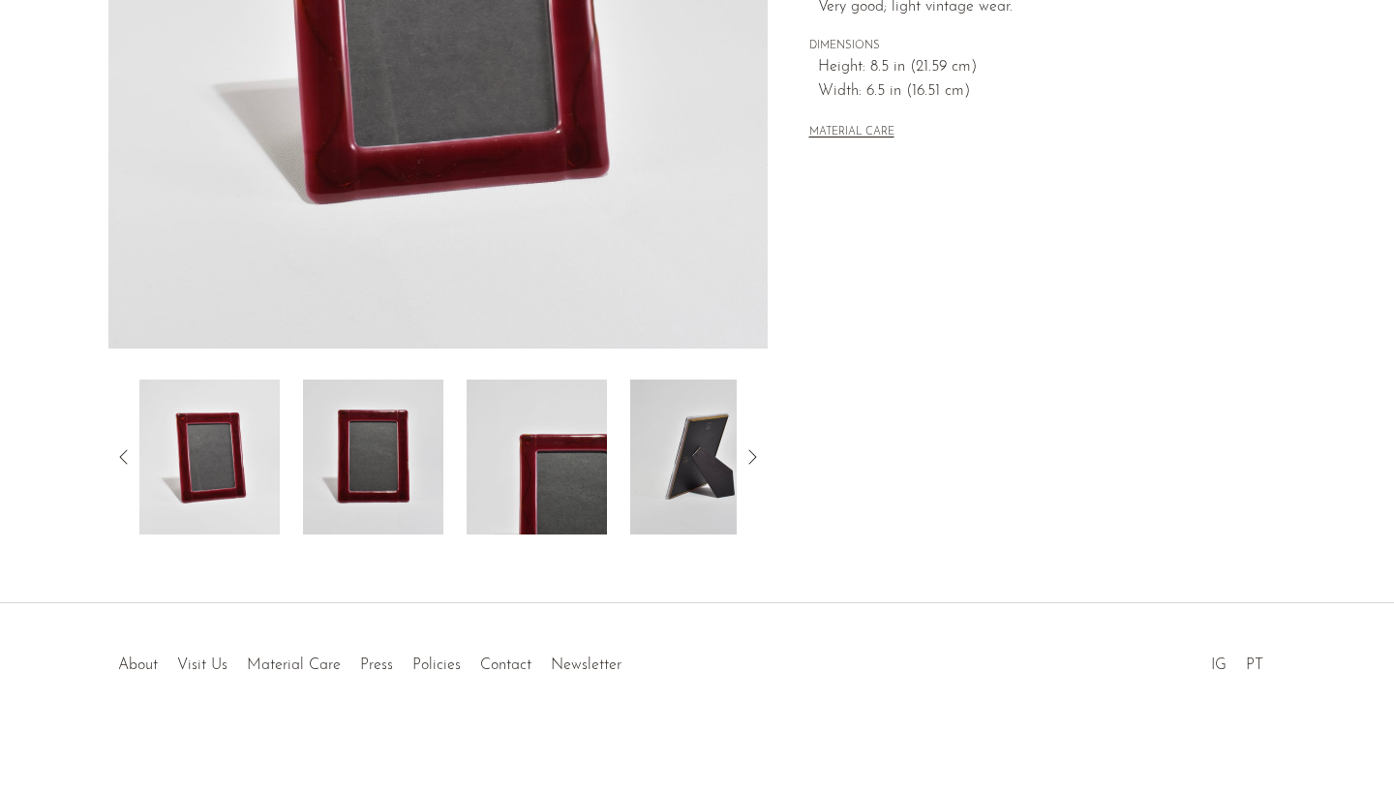
click at [390, 459] on img at bounding box center [373, 457] width 140 height 155
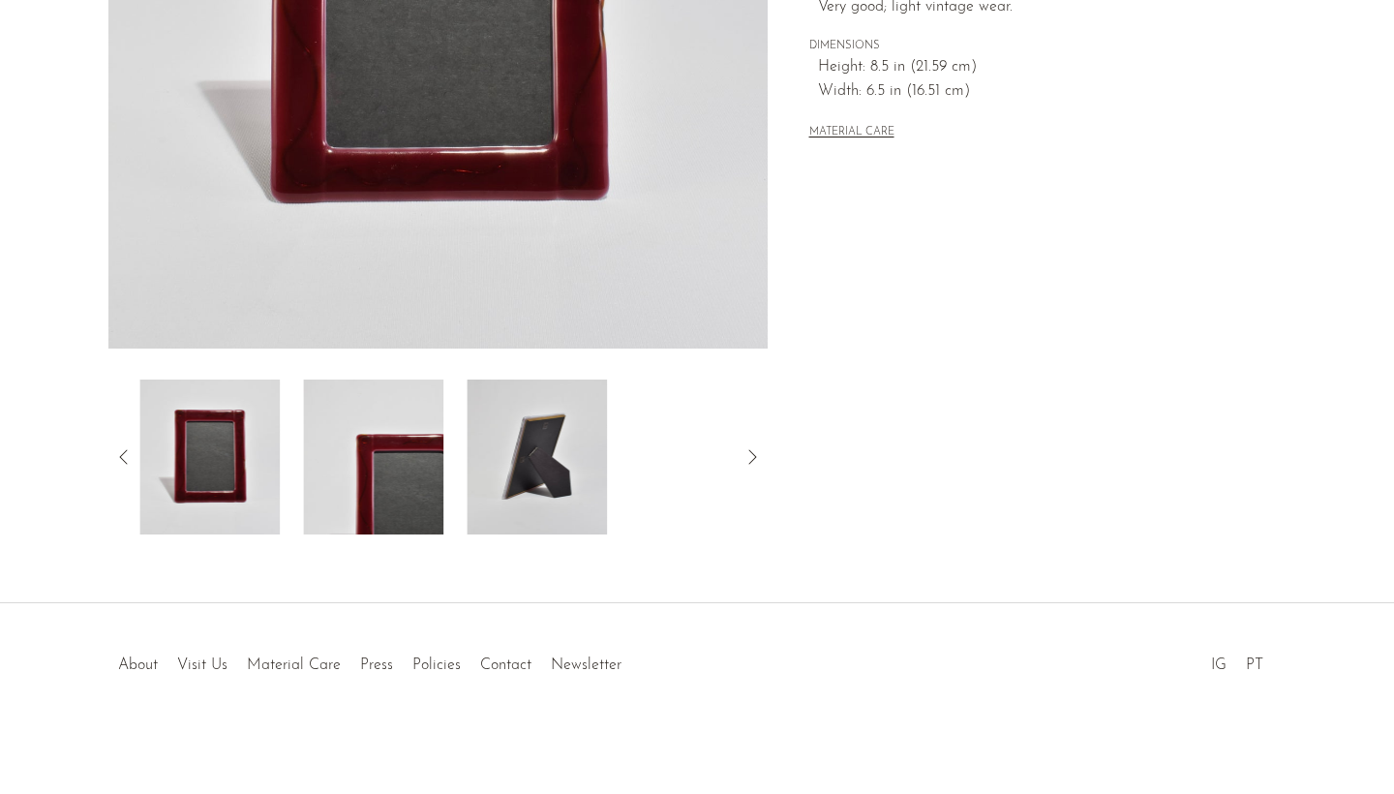
click at [415, 472] on img at bounding box center [373, 457] width 140 height 155
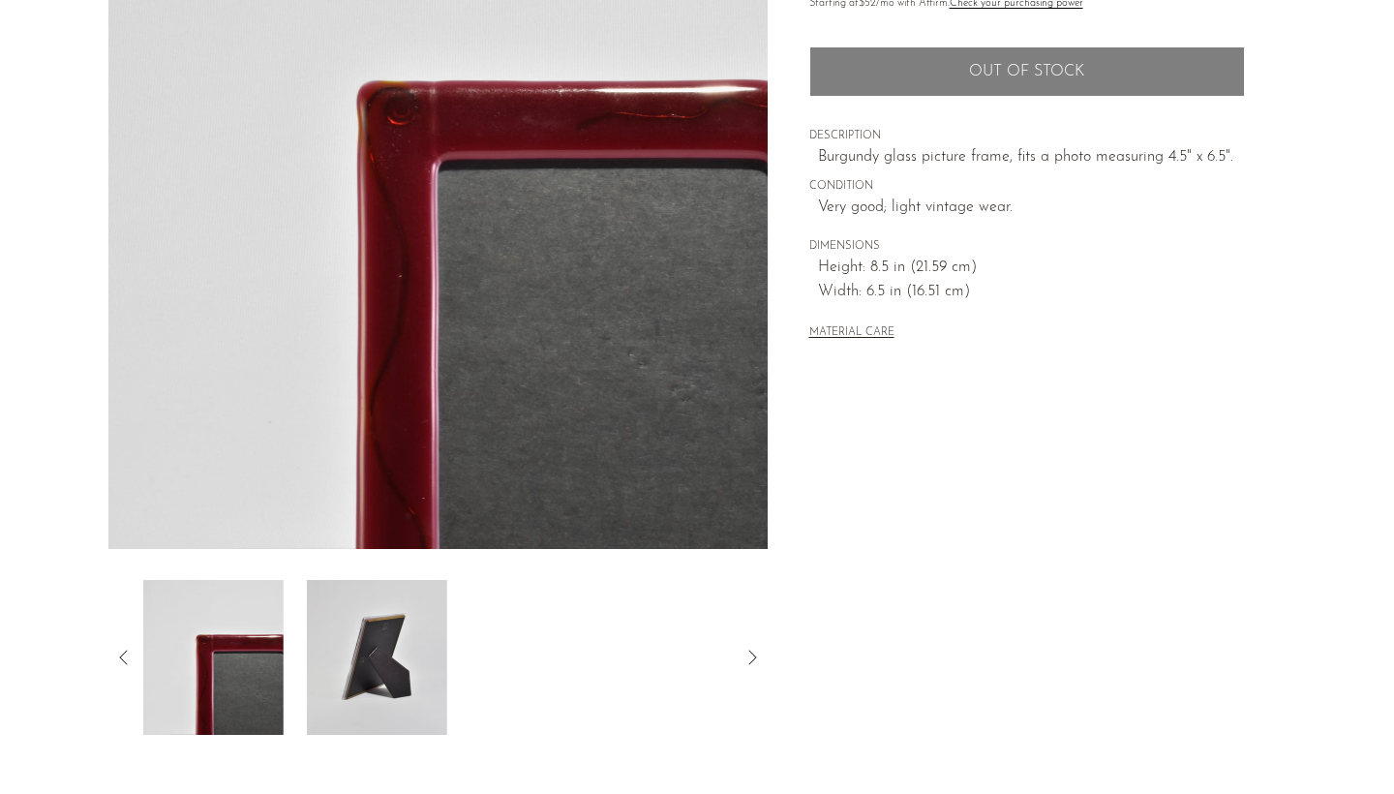
scroll to position [140, 0]
